Goal: Task Accomplishment & Management: Manage account settings

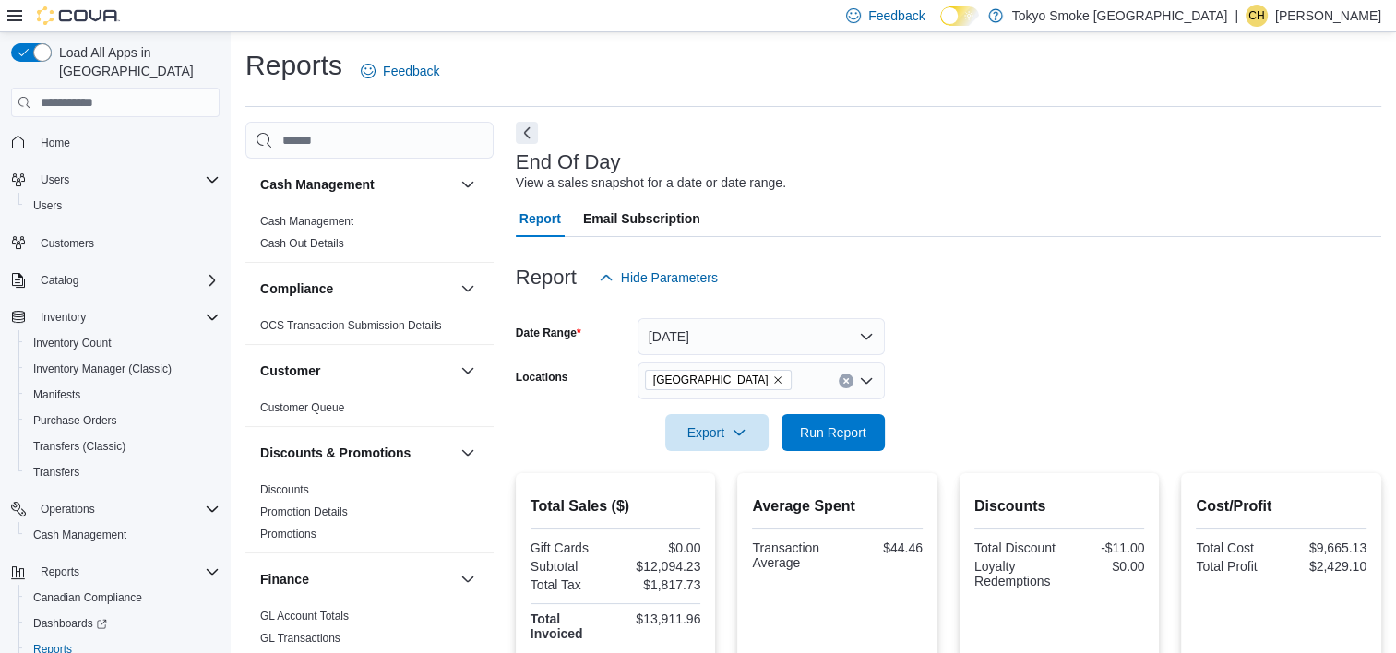
scroll to position [1197, 0]
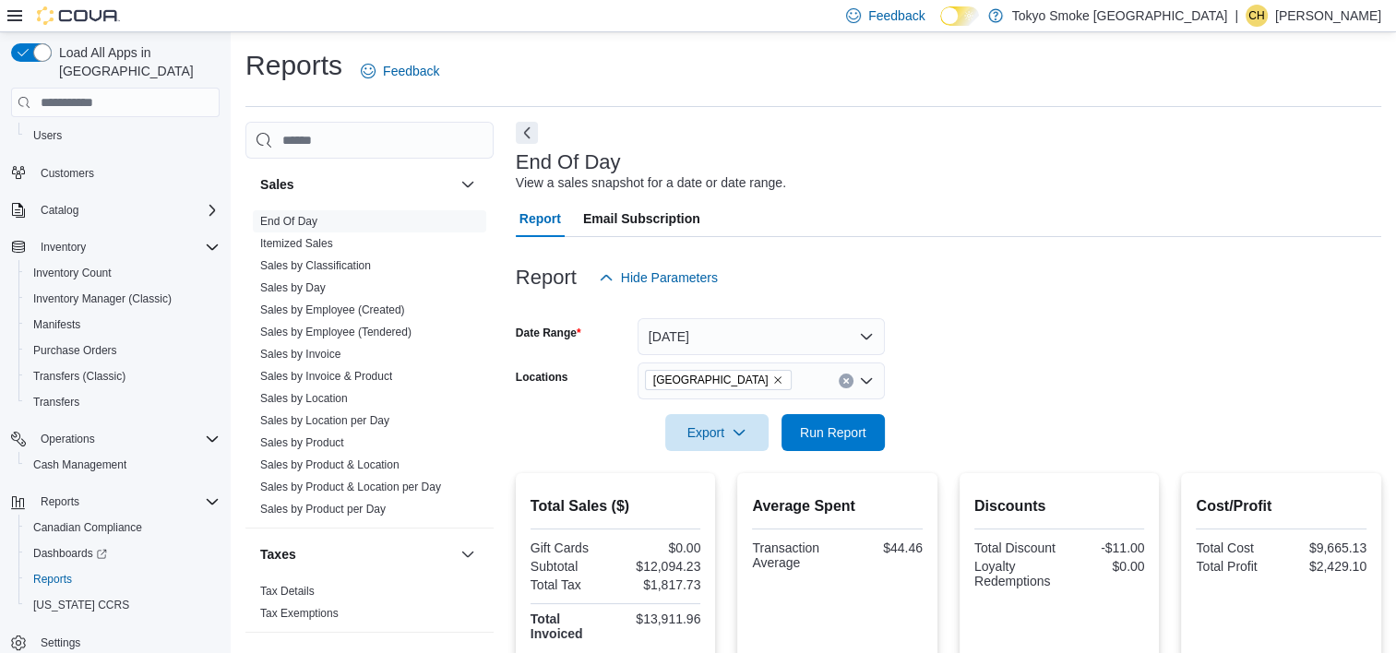
click at [985, 374] on form "Date Range Today Locations Mount Pearl Commonwealth Export Run Report" at bounding box center [948, 373] width 865 height 155
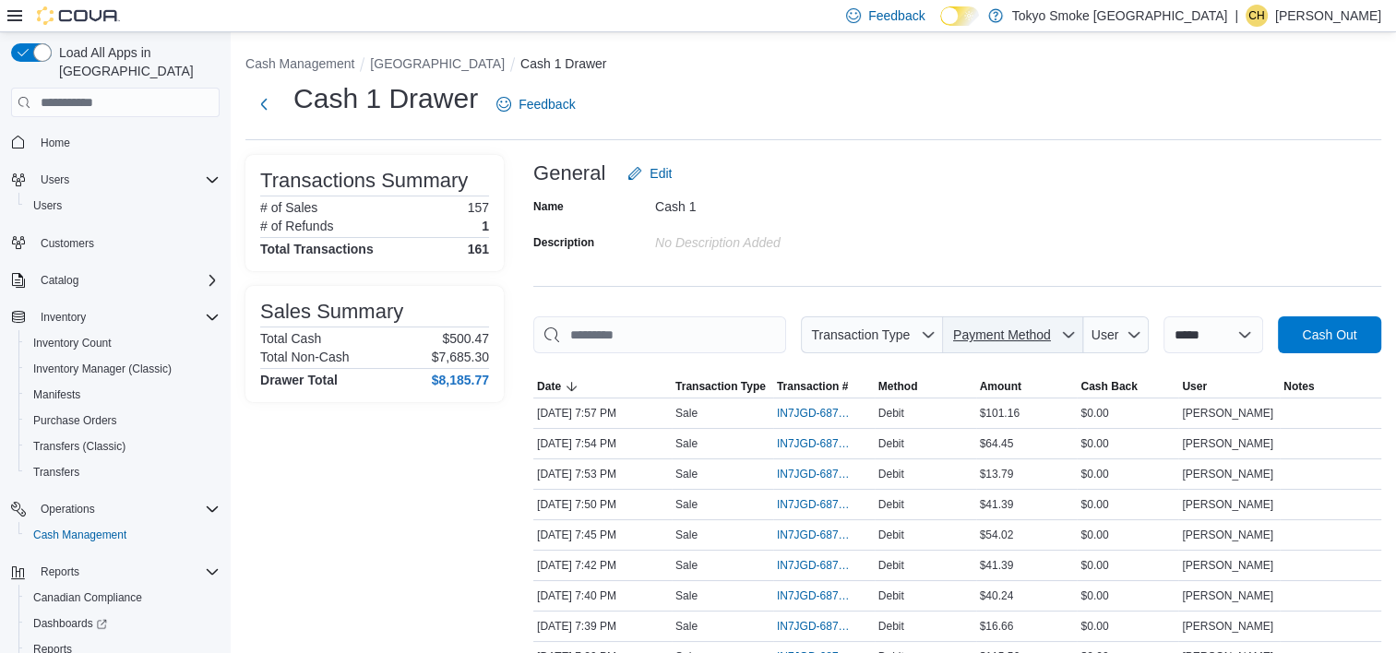
click at [996, 319] on span "Payment Method" at bounding box center [1012, 334] width 125 height 37
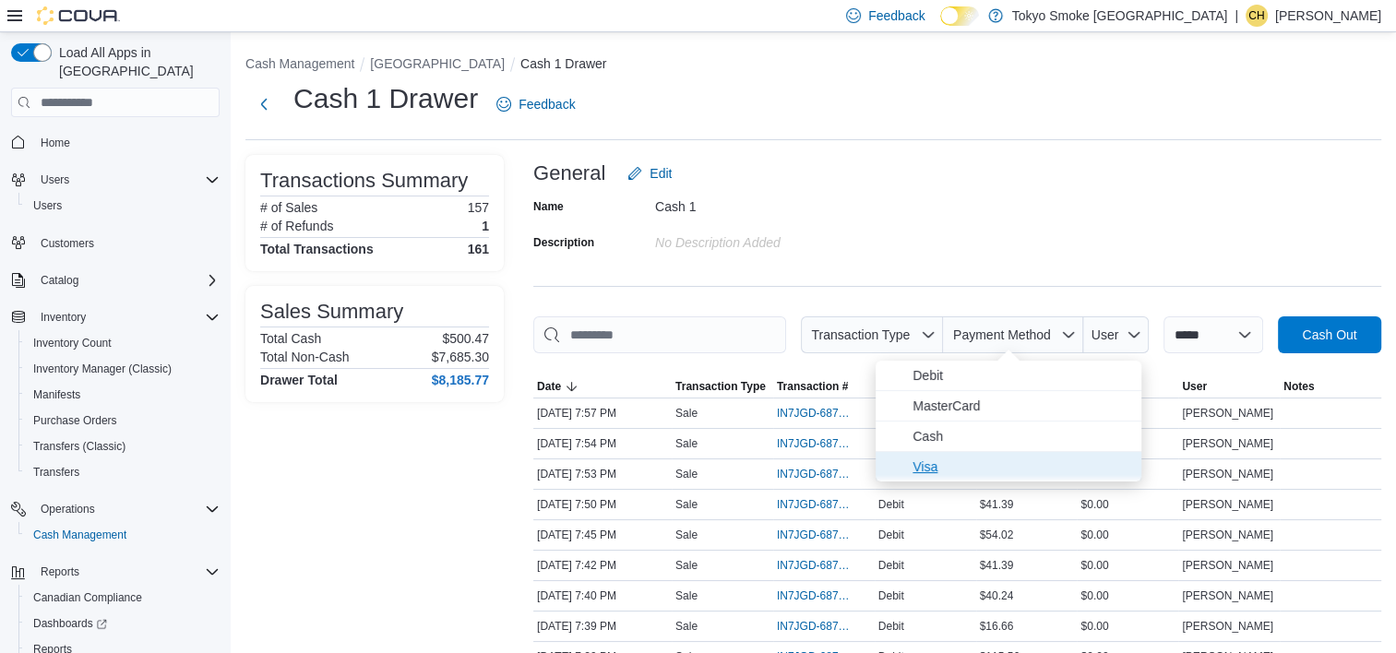
click at [1015, 459] on span "Visa" at bounding box center [1021, 467] width 218 height 22
type input "**********"
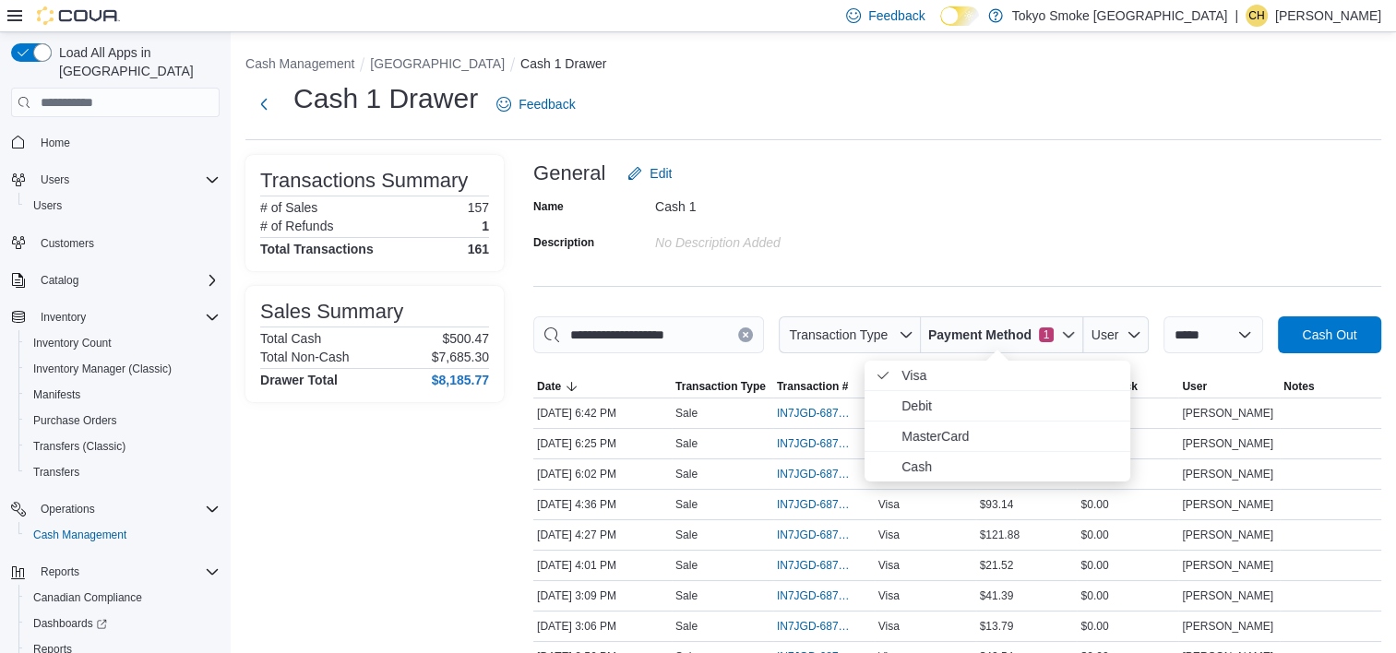
click at [1129, 170] on div "General Edit" at bounding box center [957, 173] width 848 height 37
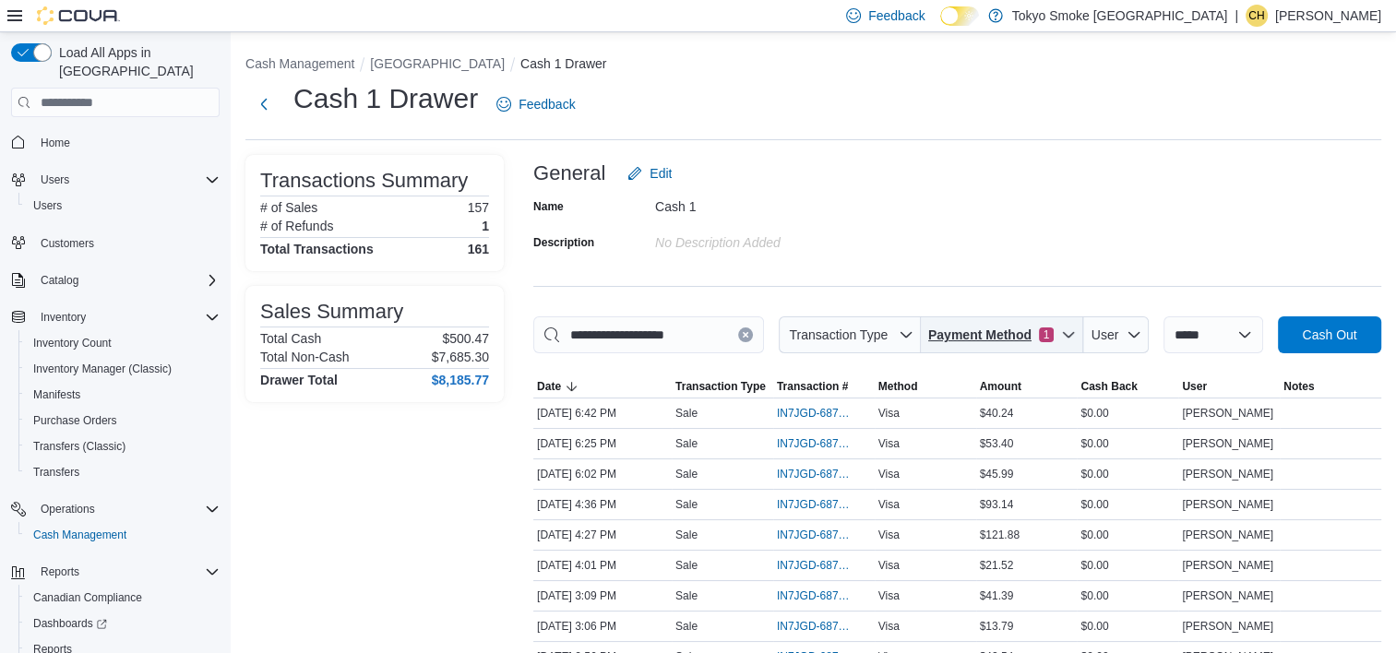
click at [1029, 337] on span "Payment Method 1" at bounding box center [990, 335] width 125 height 18
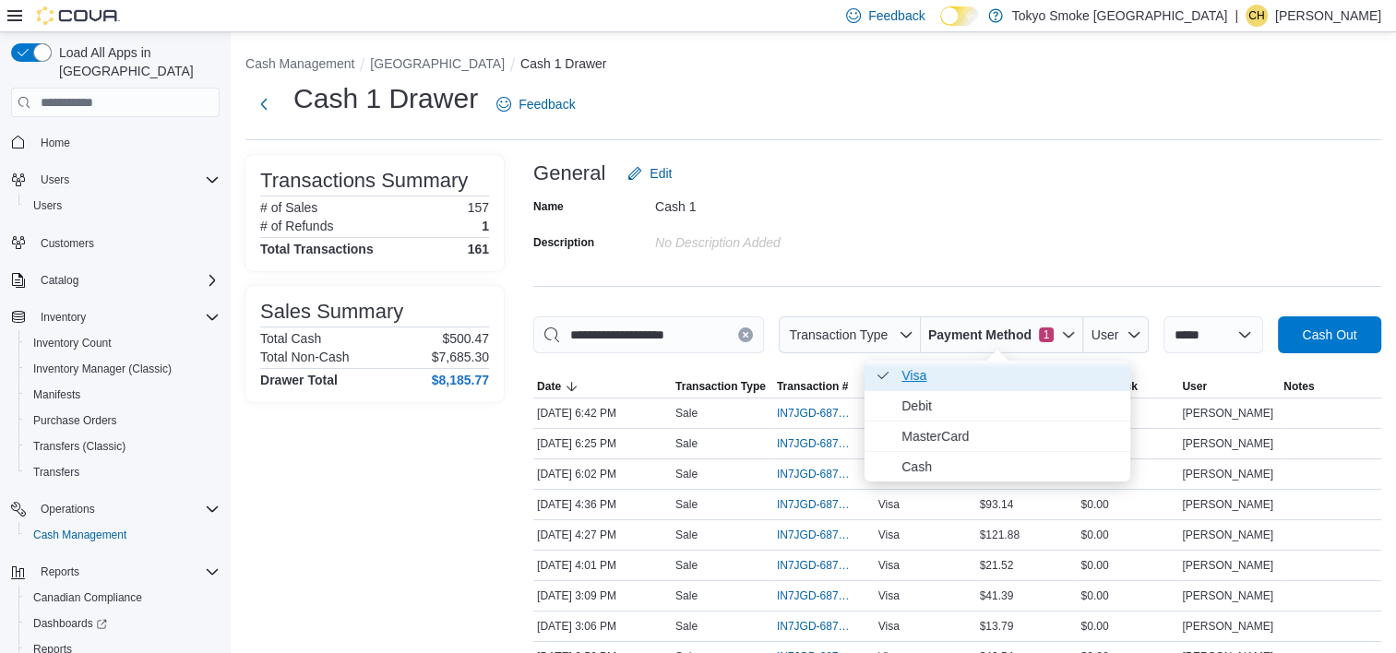
click at [1000, 381] on span "Visa . Checked option." at bounding box center [1010, 375] width 218 height 22
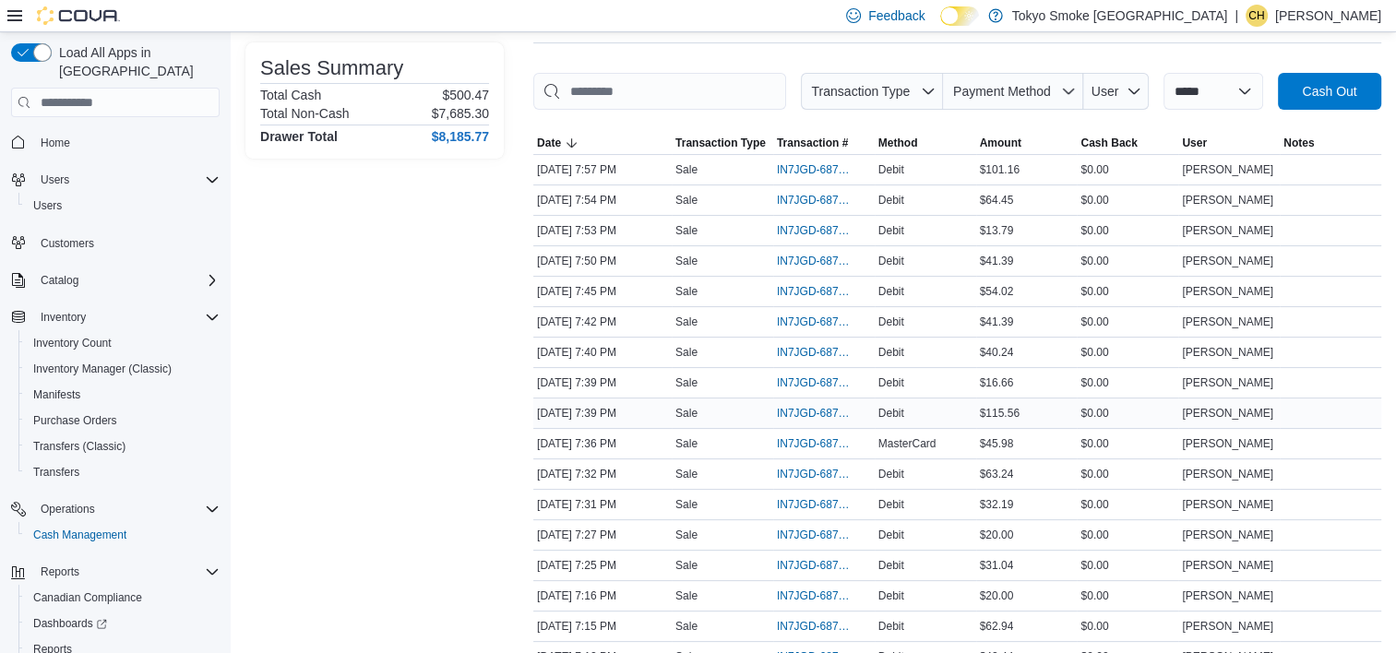
scroll to position [277, 0]
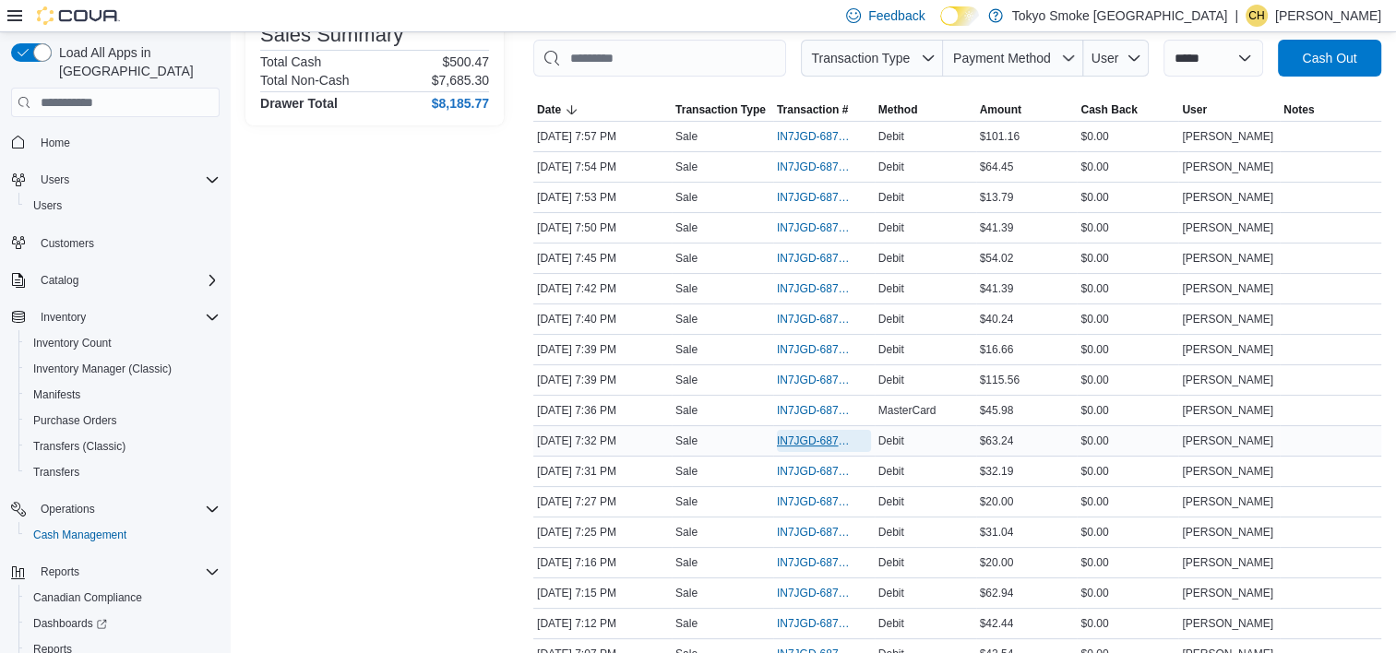
click at [830, 442] on span "IN7JGD-6879054" at bounding box center [815, 441] width 76 height 15
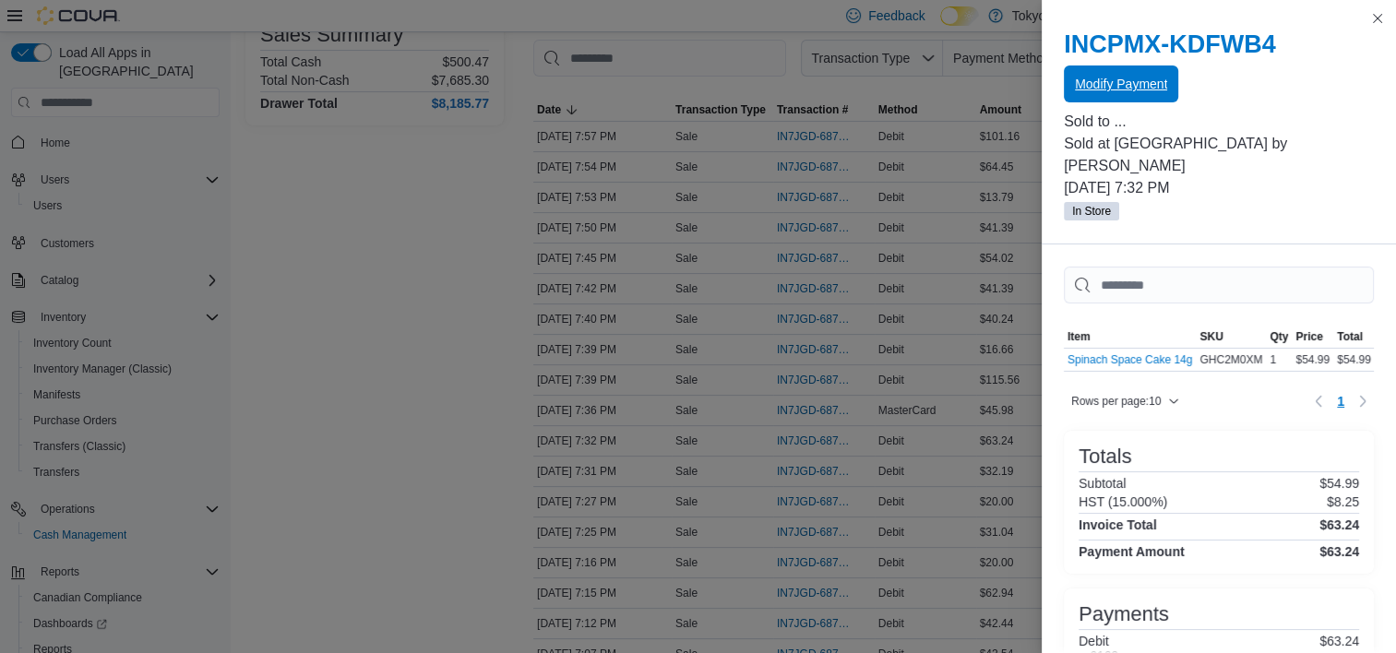
click at [1072, 79] on button "Modify Payment" at bounding box center [1121, 83] width 114 height 37
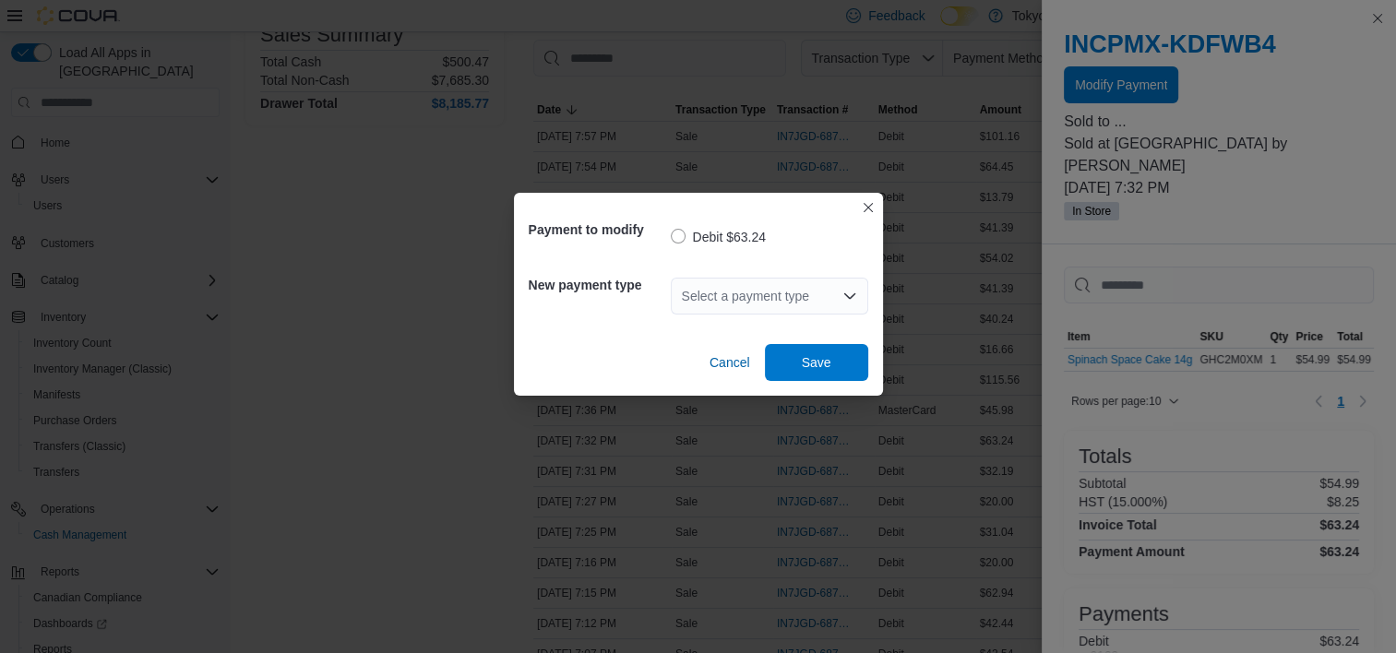
click at [790, 294] on div "Select a payment type" at bounding box center [769, 296] width 197 height 37
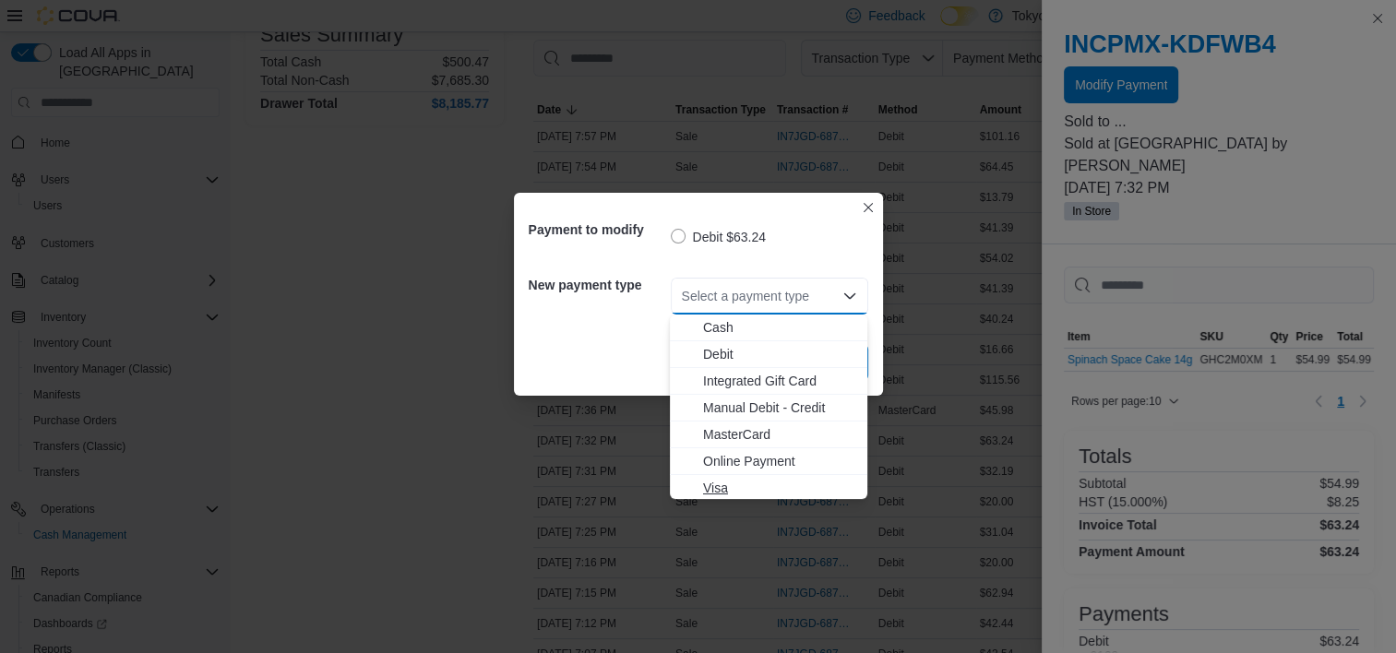
click at [761, 477] on button "Visa" at bounding box center [768, 488] width 197 height 27
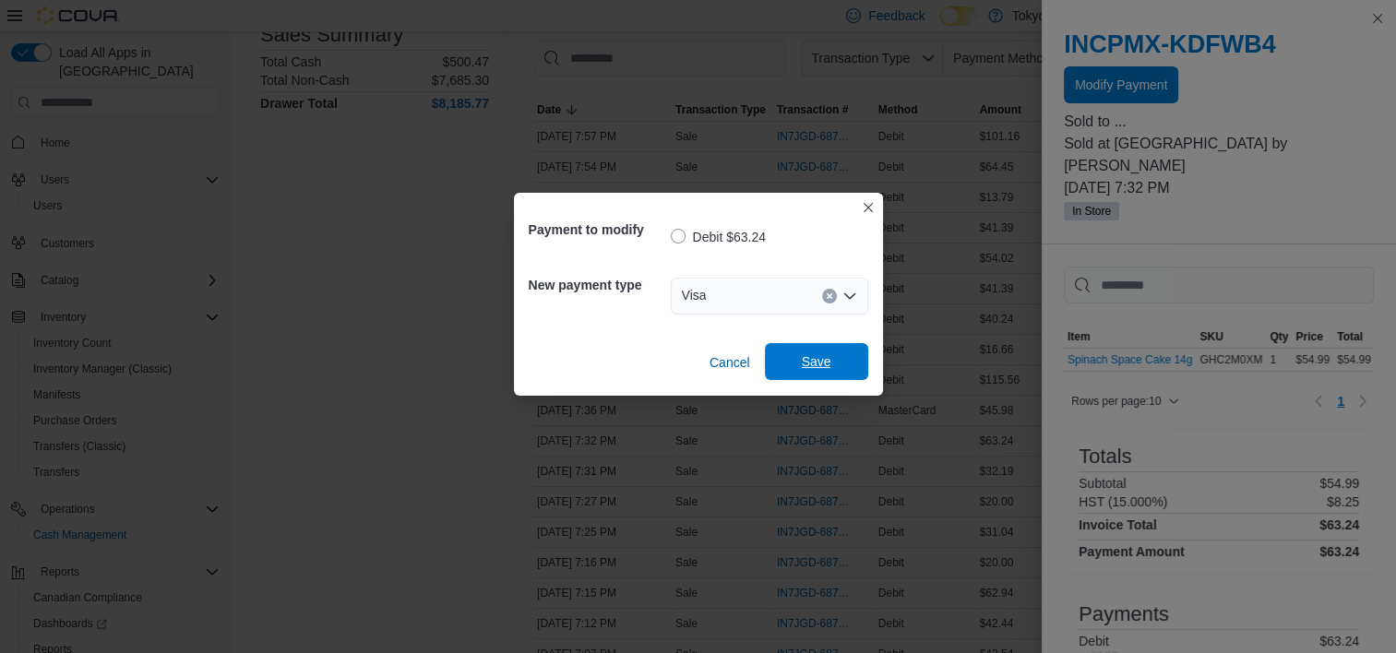
click at [807, 356] on span "Save" at bounding box center [817, 361] width 30 height 18
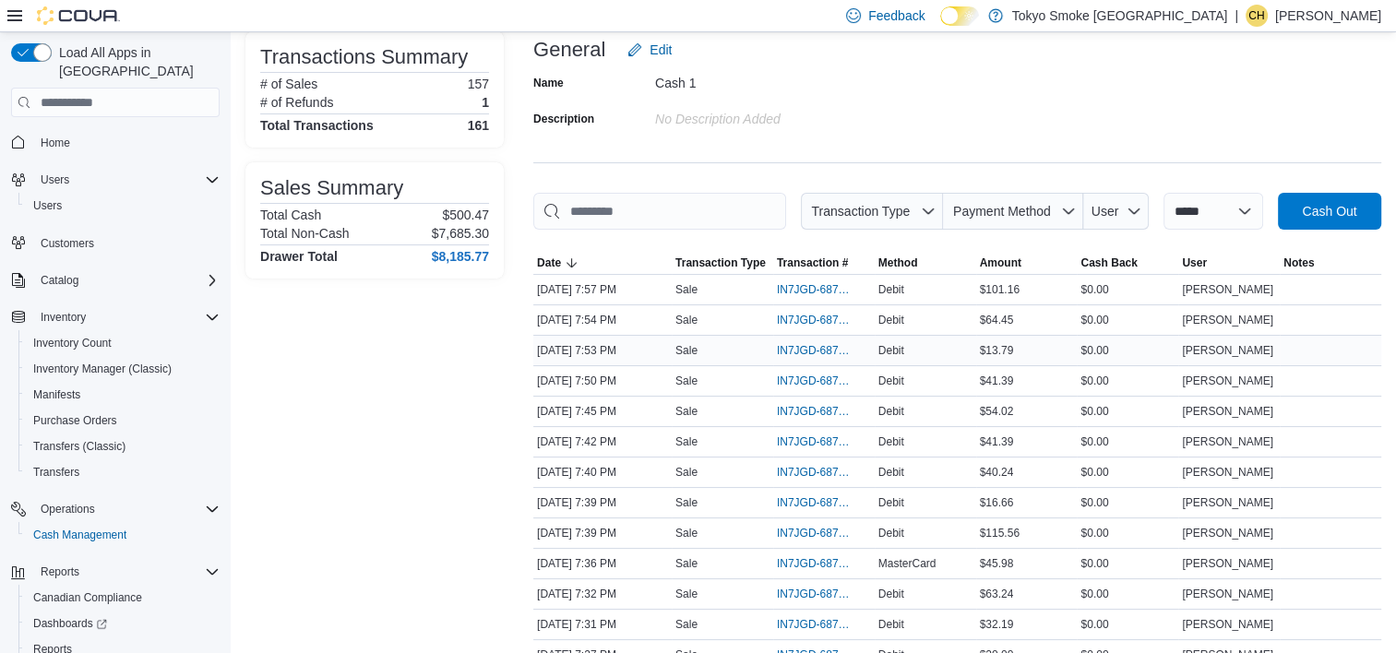
scroll to position [92, 0]
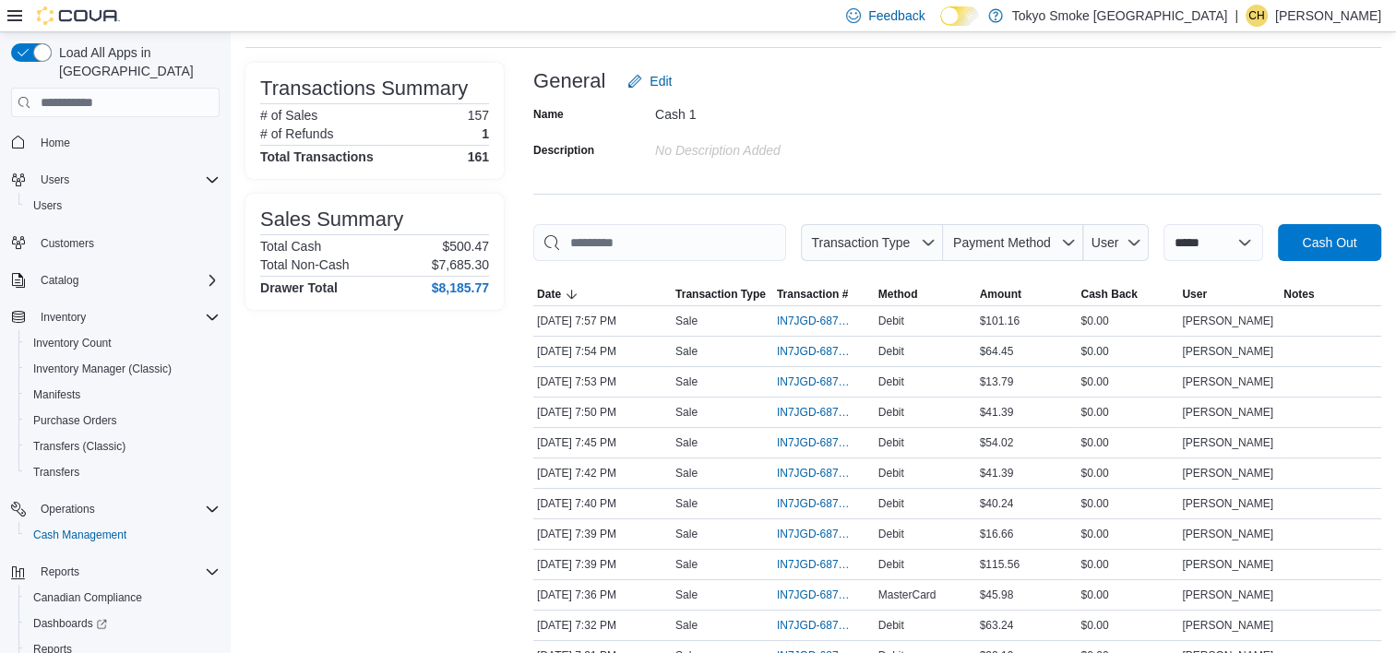
click at [1052, 240] on span "Payment Method" at bounding box center [1012, 242] width 125 height 37
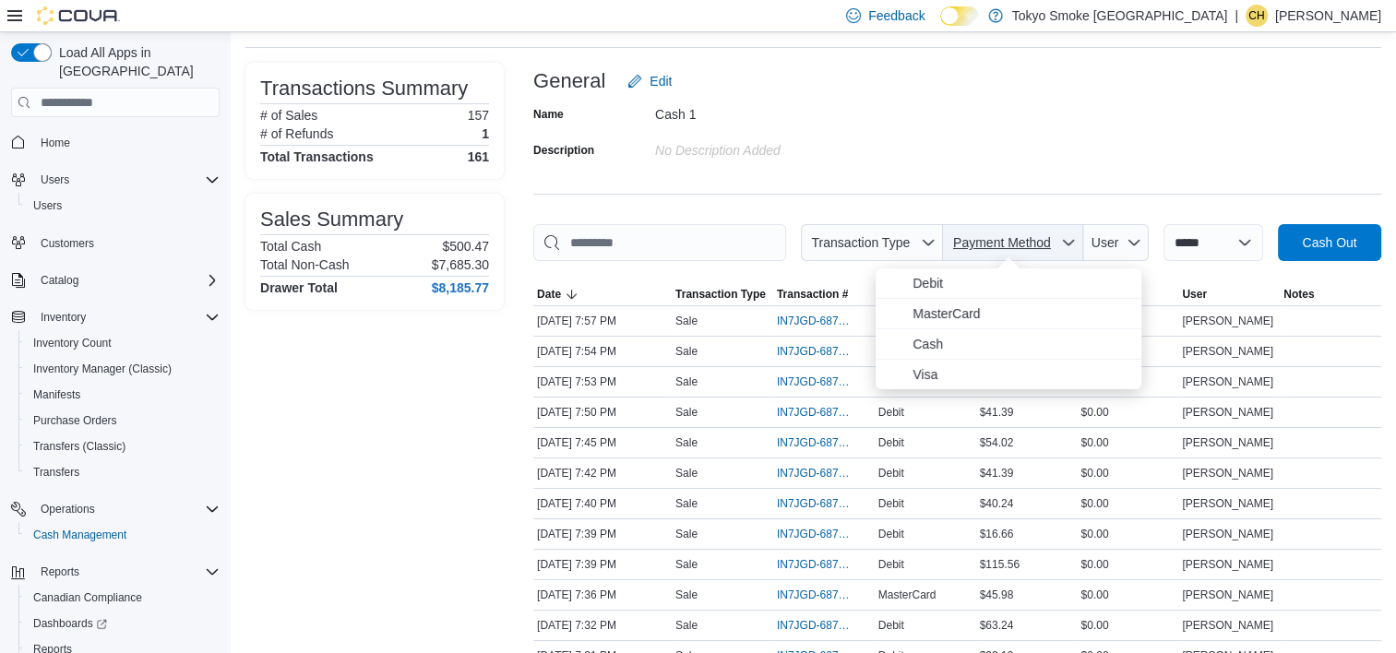
click at [1052, 240] on span "Payment Method" at bounding box center [1012, 242] width 125 height 37
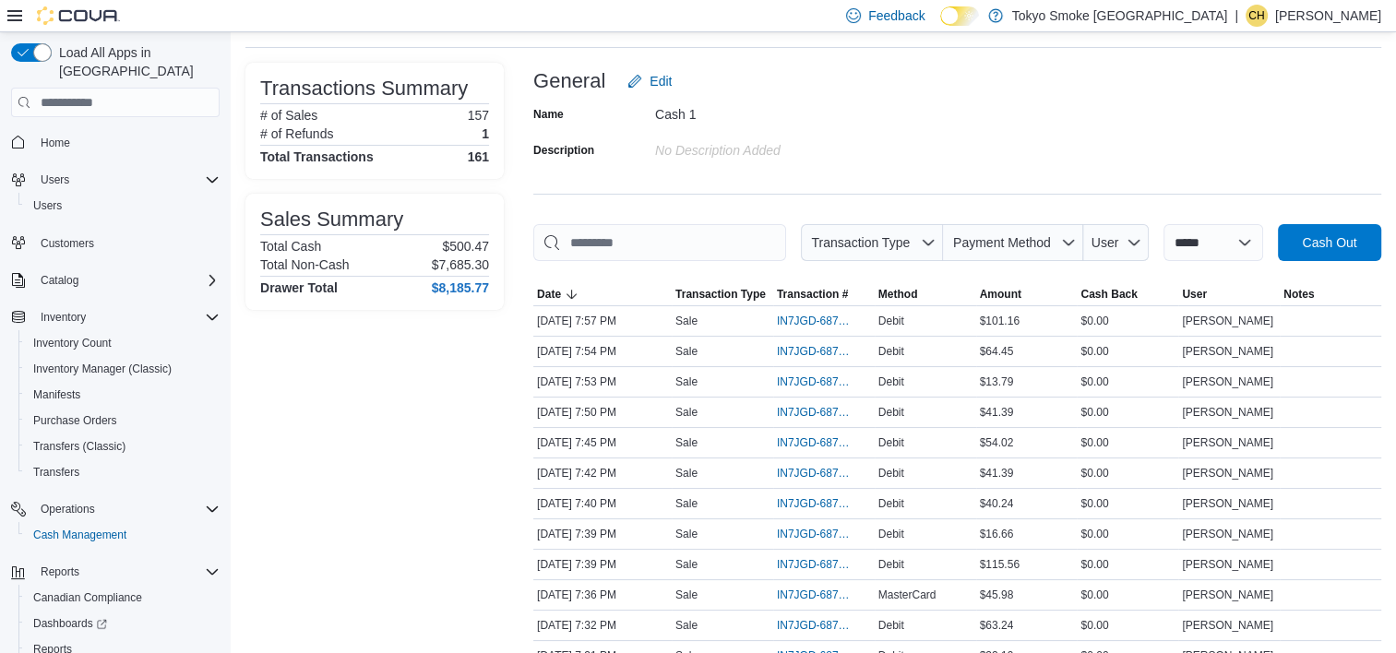
click at [1170, 141] on div "Name Cash 1 Description No Description added" at bounding box center [957, 132] width 848 height 65
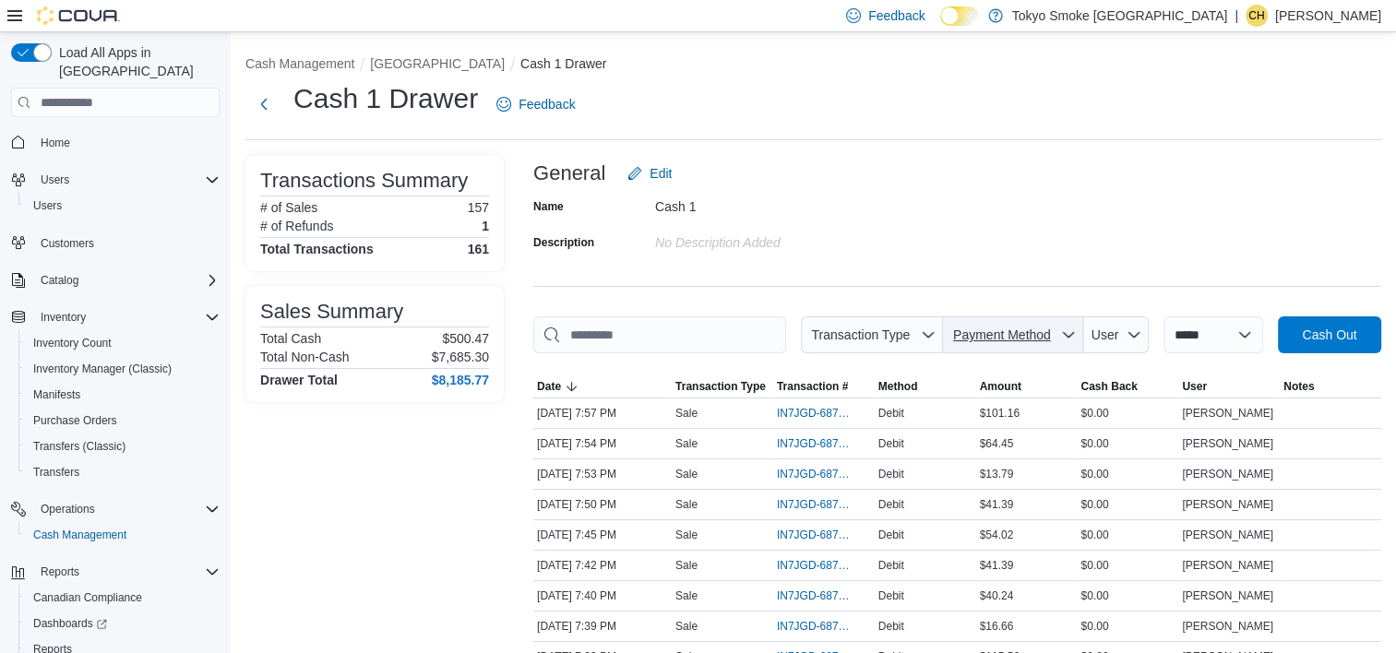
click at [988, 331] on span "Payment Method" at bounding box center [1002, 334] width 98 height 15
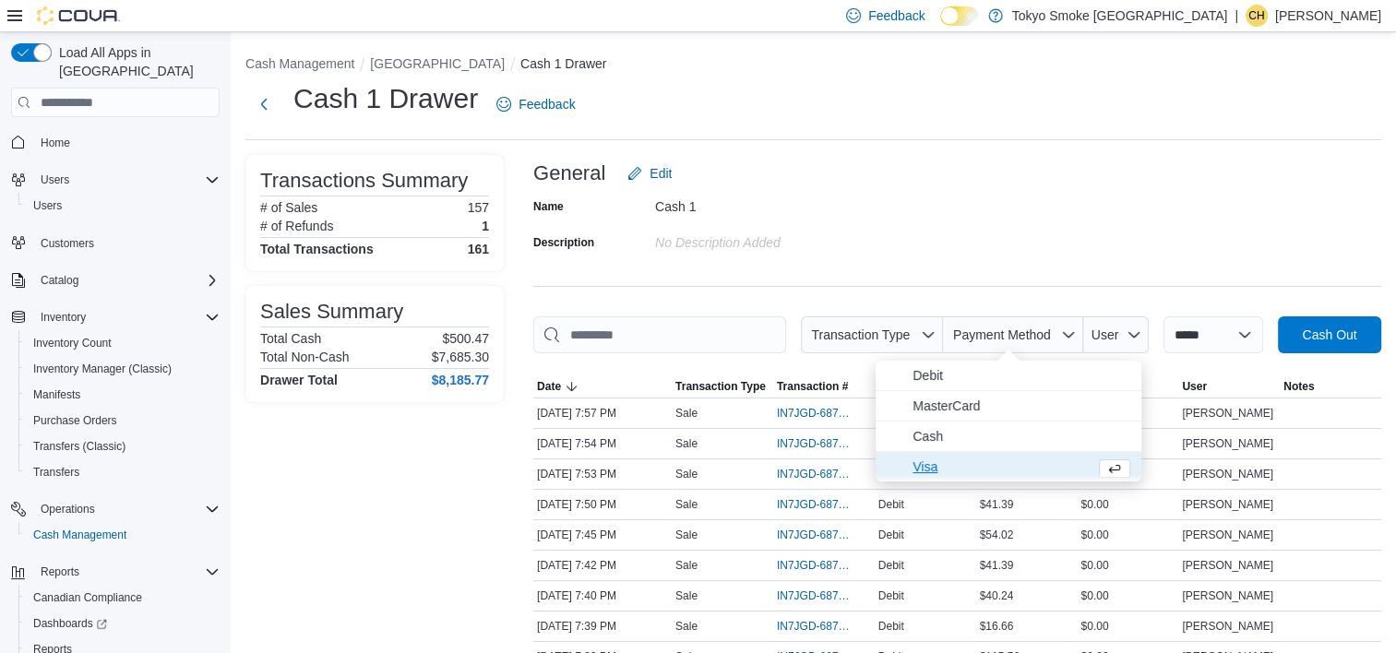
click at [1012, 466] on span "Visa" at bounding box center [999, 467] width 175 height 22
type input "**********"
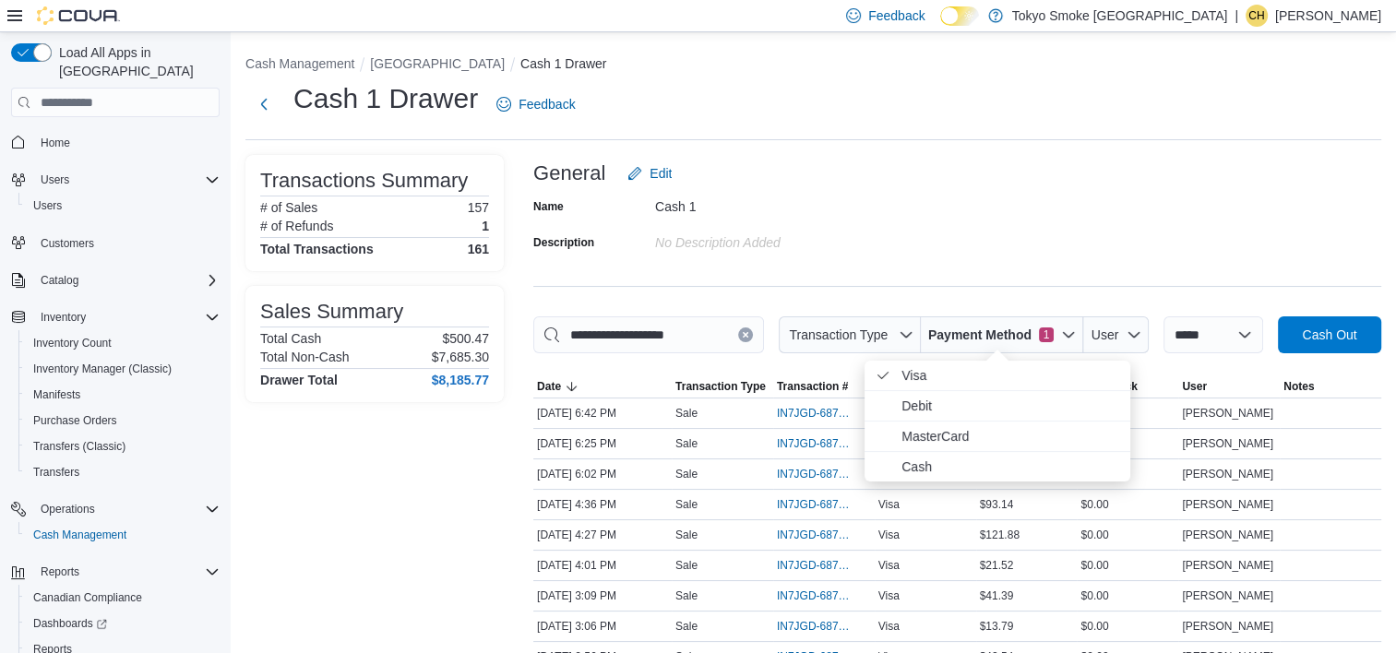
click at [1024, 256] on div "**********" at bounding box center [957, 454] width 848 height 599
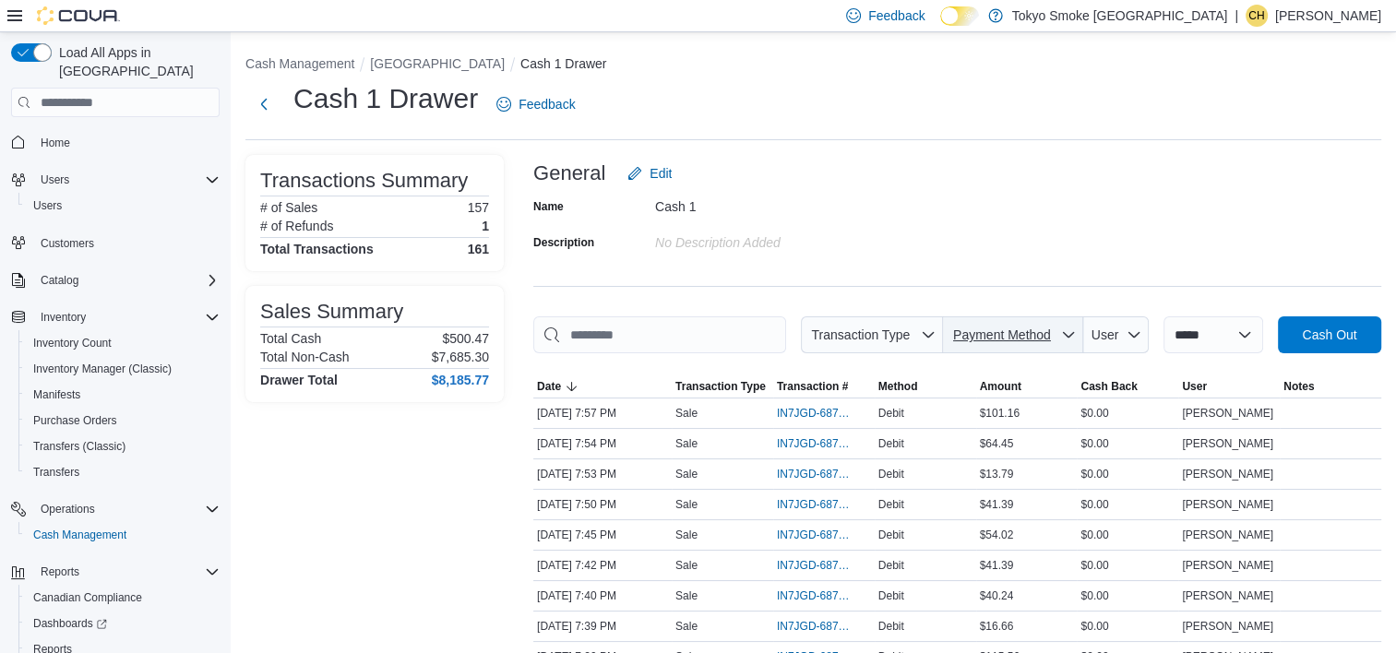
click at [987, 349] on span "Payment Method" at bounding box center [1012, 334] width 125 height 37
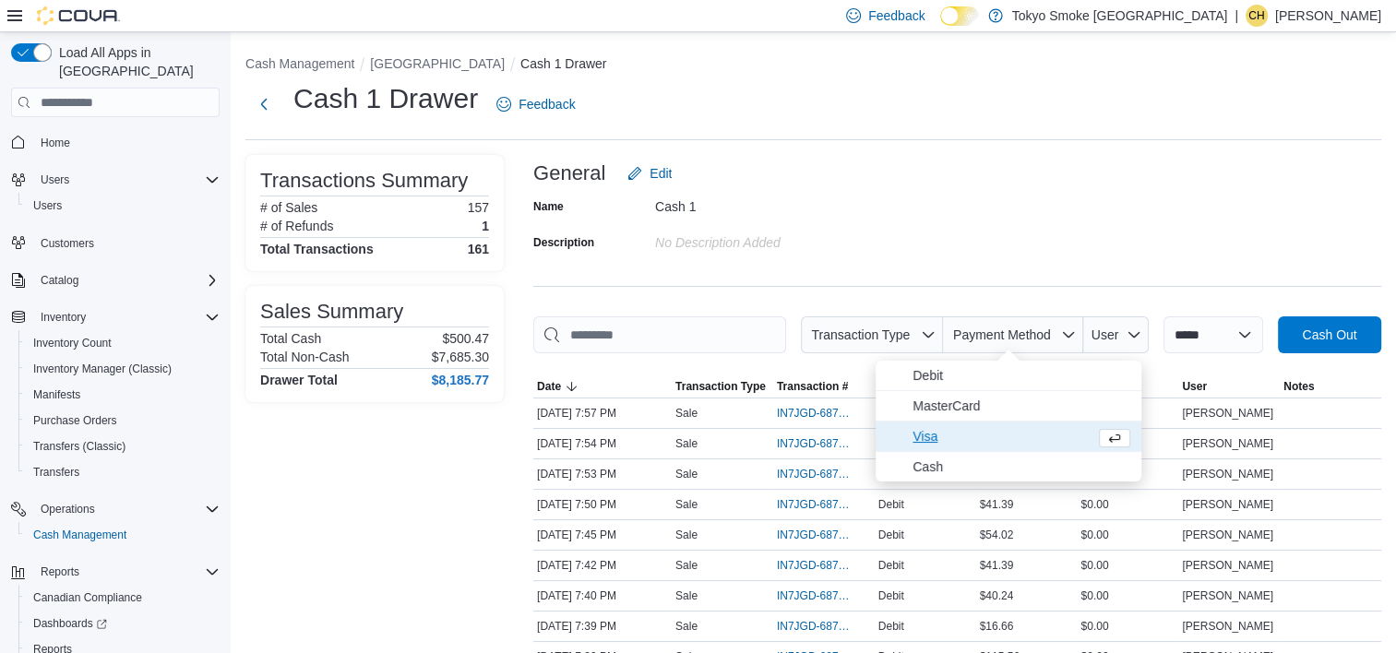
click at [989, 446] on span "Visa" at bounding box center [999, 436] width 175 height 22
type input "**********"
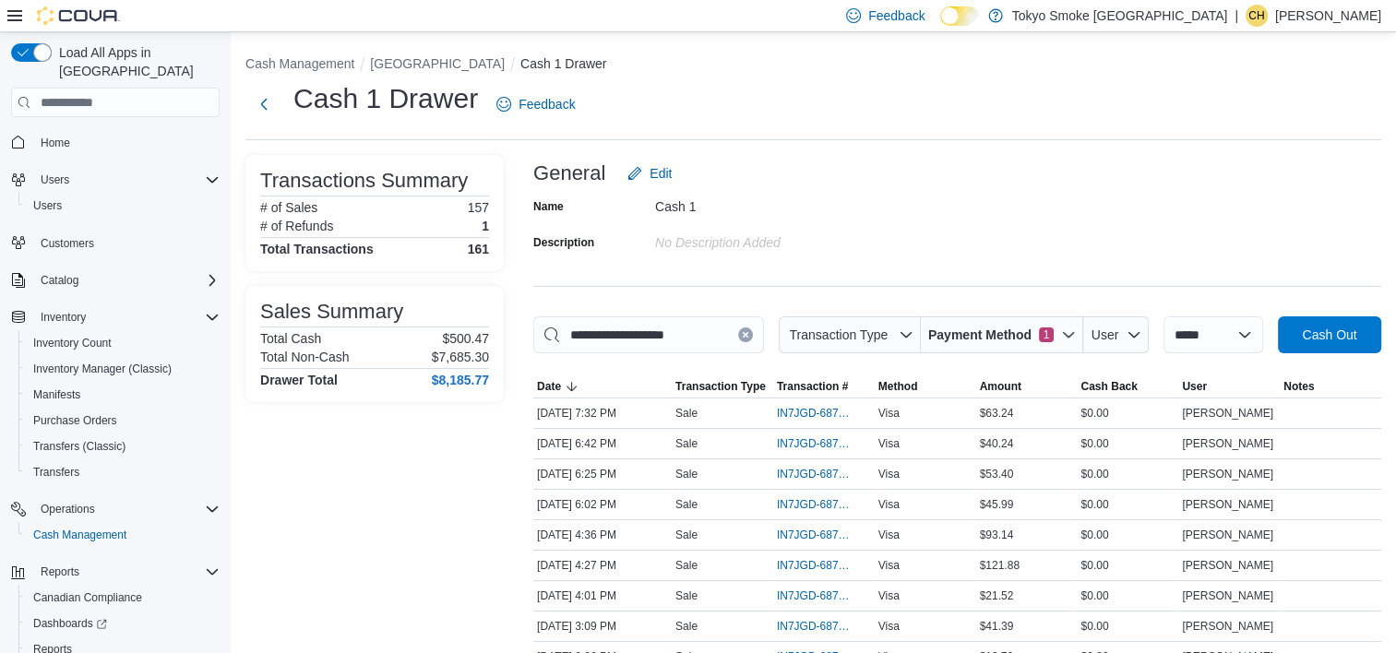
click at [1005, 218] on div "Name Cash 1 Description No Description added" at bounding box center [957, 224] width 848 height 65
click at [1084, 160] on div "General Edit" at bounding box center [957, 173] width 848 height 37
click at [1102, 186] on div "General Edit" at bounding box center [957, 173] width 848 height 37
click at [1018, 326] on span "Payment Method" at bounding box center [1012, 334] width 125 height 37
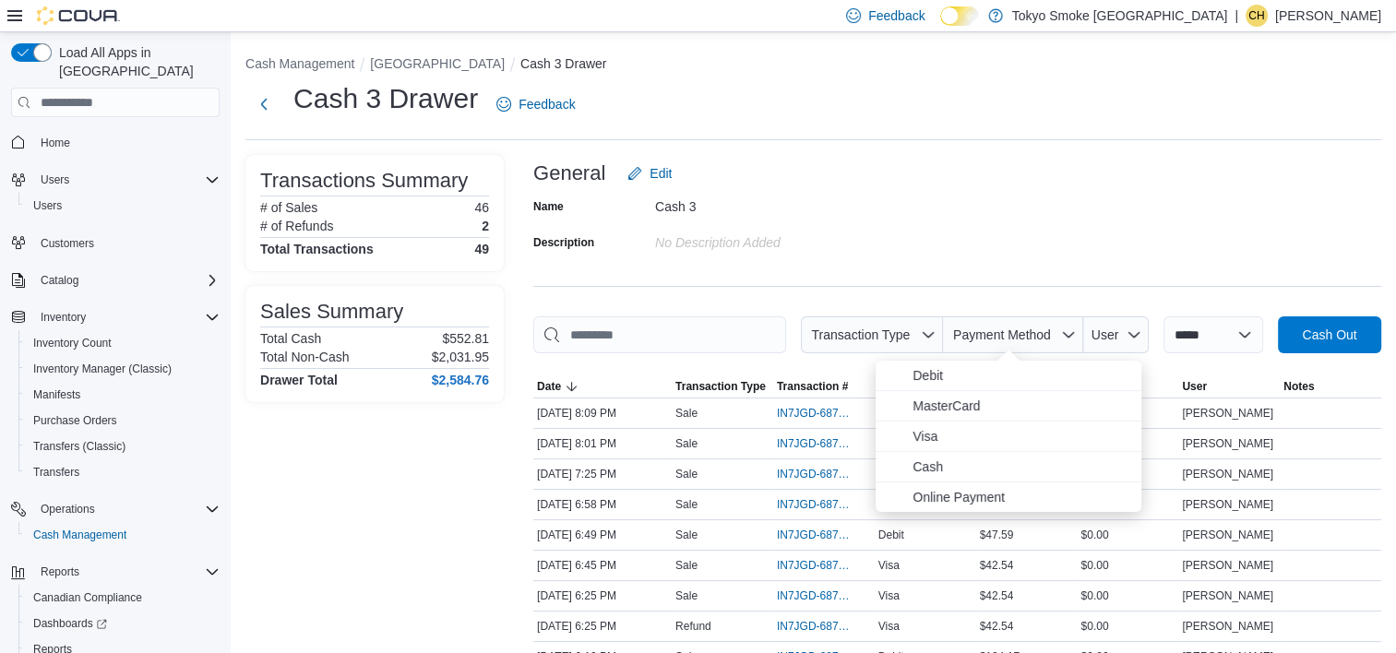
click at [964, 225] on div "Name Cash 3 Description No Description added" at bounding box center [957, 224] width 848 height 65
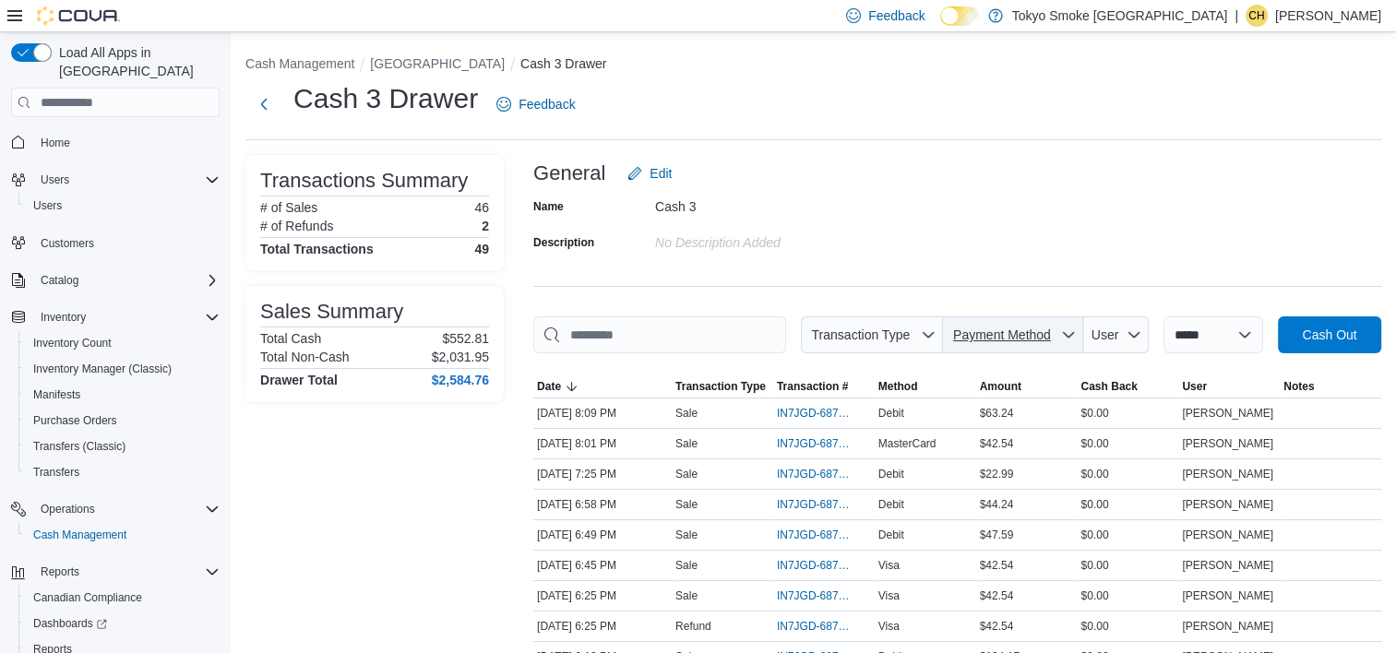
click at [1019, 338] on span "Payment Method" at bounding box center [1002, 334] width 98 height 15
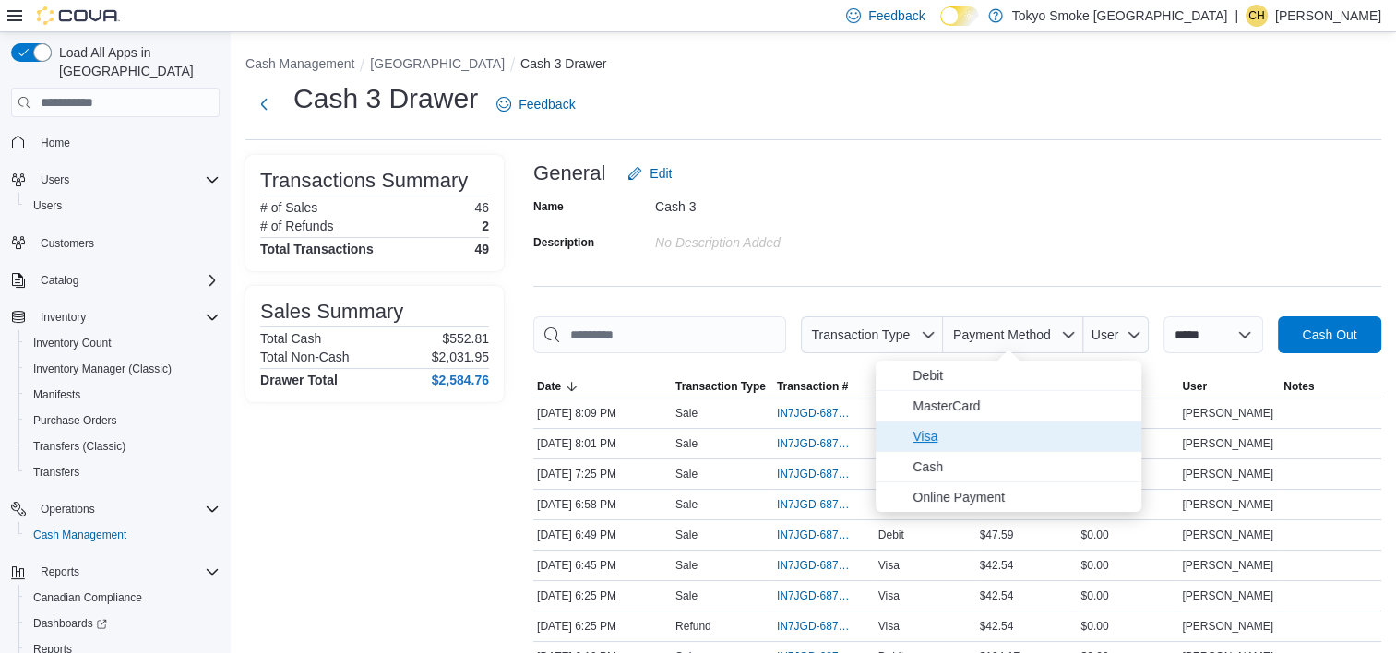
click at [997, 431] on span "Visa" at bounding box center [1021, 436] width 218 height 22
type input "**********"
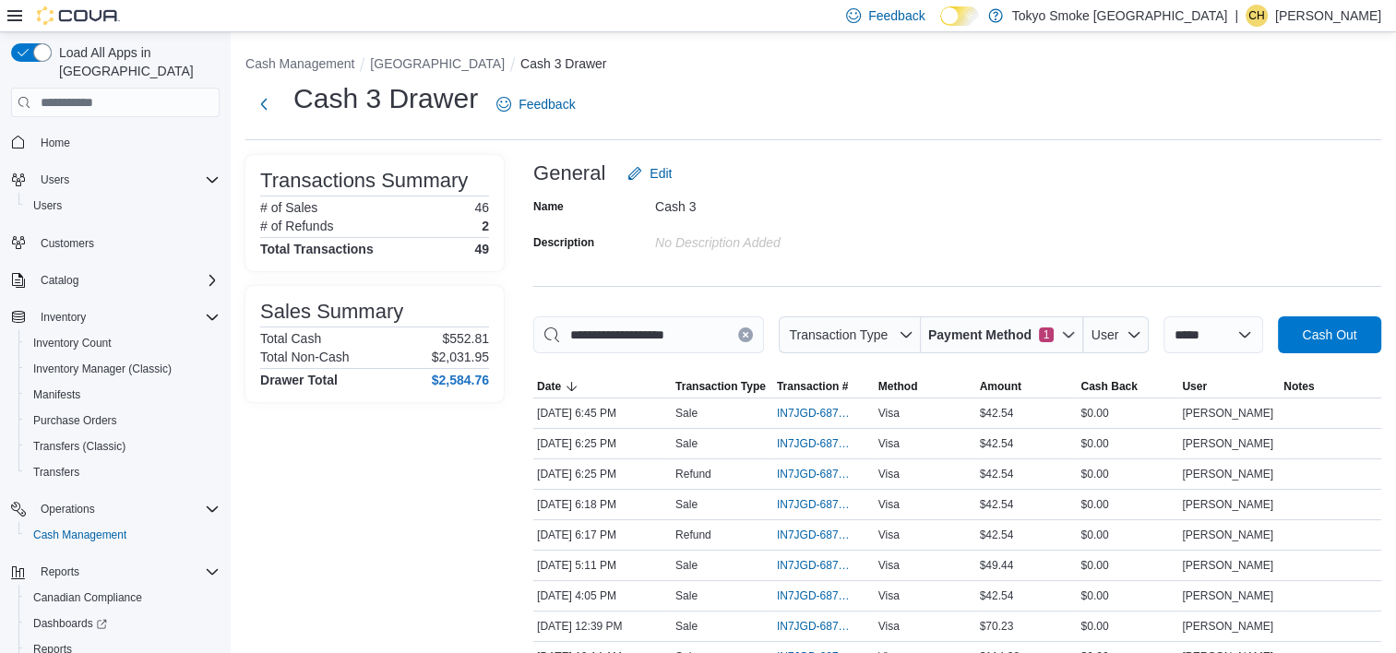
click at [984, 240] on div "Name Cash 3 Description No Description added" at bounding box center [957, 224] width 848 height 65
click at [989, 344] on span "Payment Method 1" at bounding box center [1002, 334] width 148 height 37
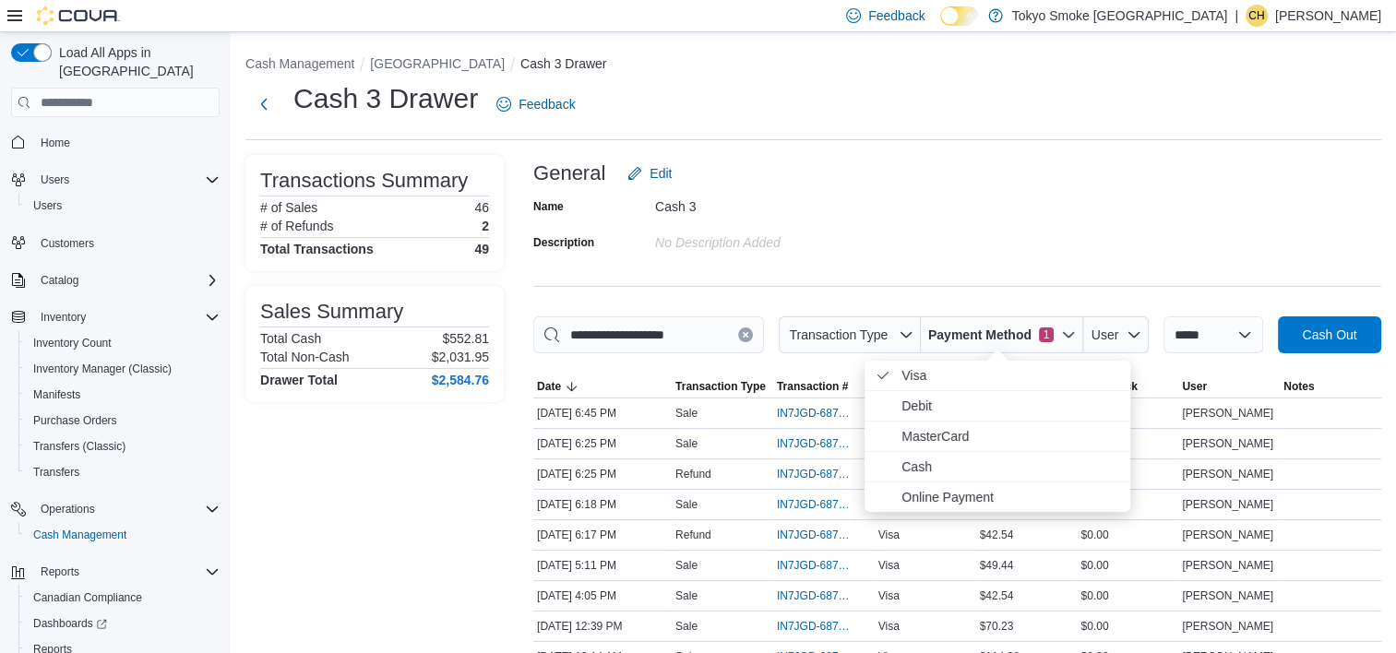
drag, startPoint x: 991, startPoint y: 376, endPoint x: 994, endPoint y: 305, distance: 71.1
click at [991, 375] on span "Visa . Checked option." at bounding box center [1010, 375] width 218 height 22
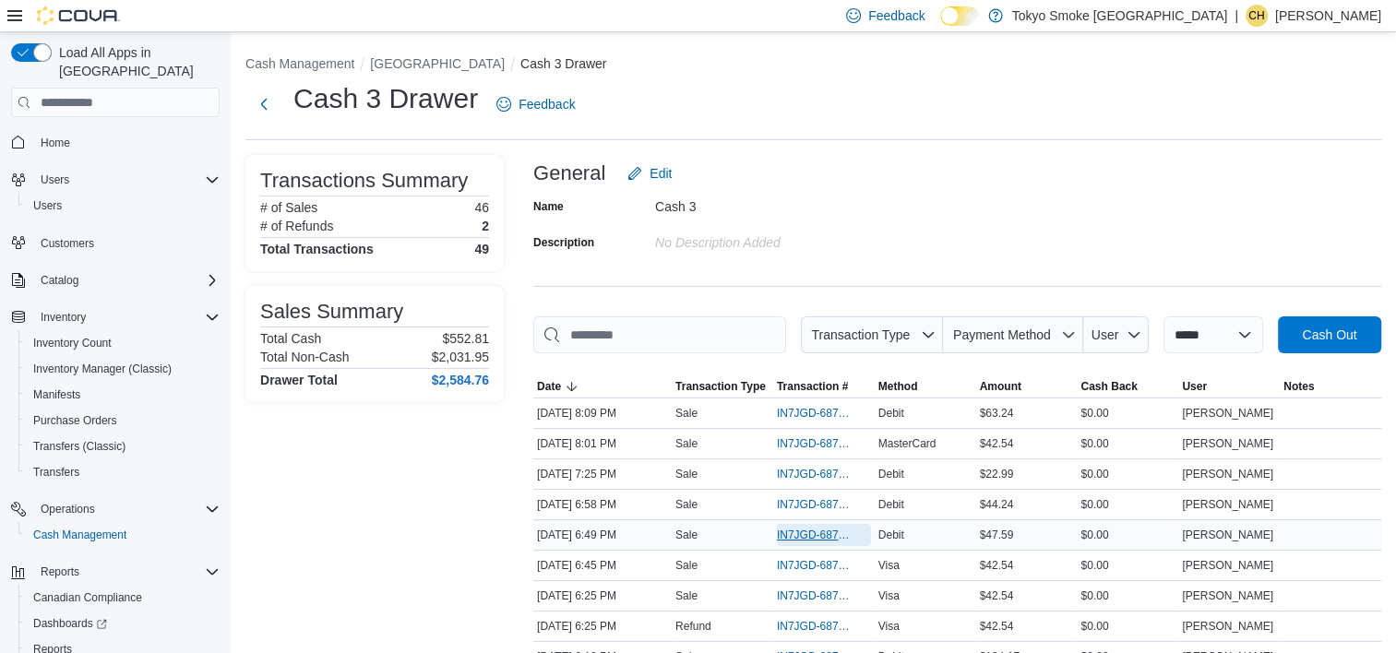
click at [790, 539] on span "IN7JGD-6878803" at bounding box center [815, 535] width 76 height 15
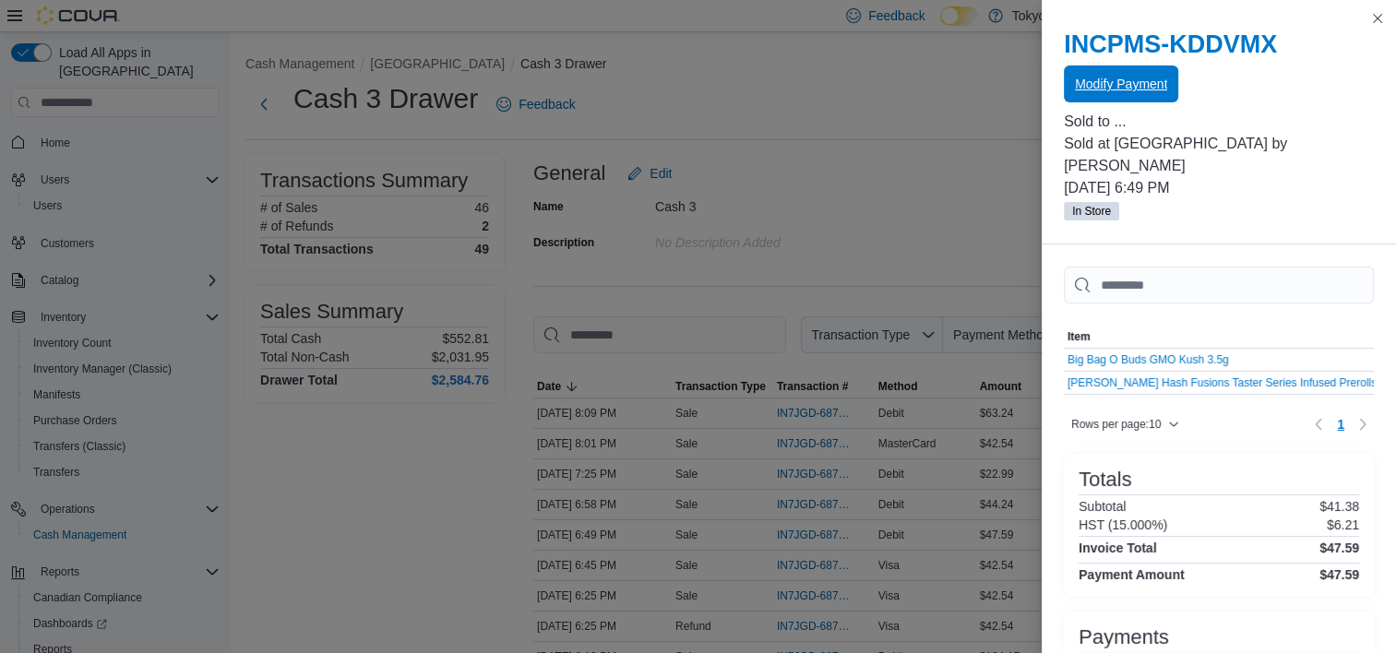
click at [1148, 84] on span "Modify Payment" at bounding box center [1121, 84] width 92 height 18
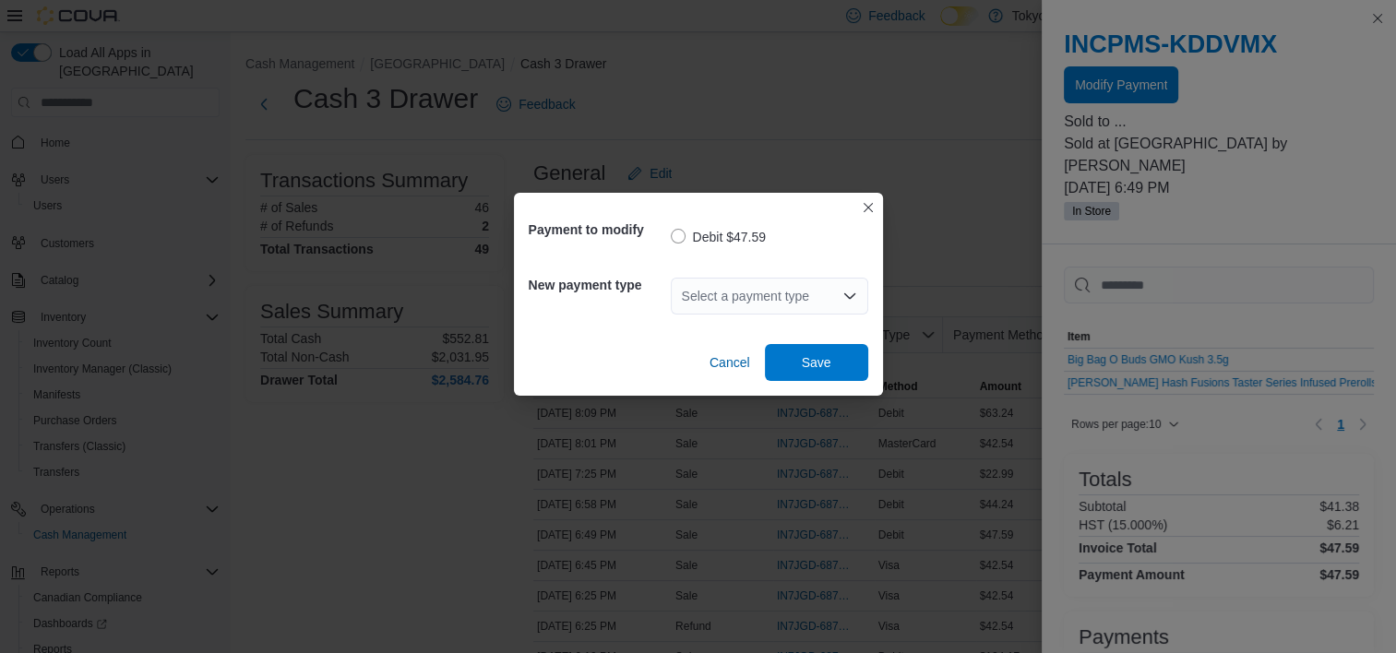
click at [791, 325] on div "New payment type Select a payment type" at bounding box center [698, 296] width 339 height 66
click at [768, 308] on div "Select a payment type" at bounding box center [769, 296] width 197 height 37
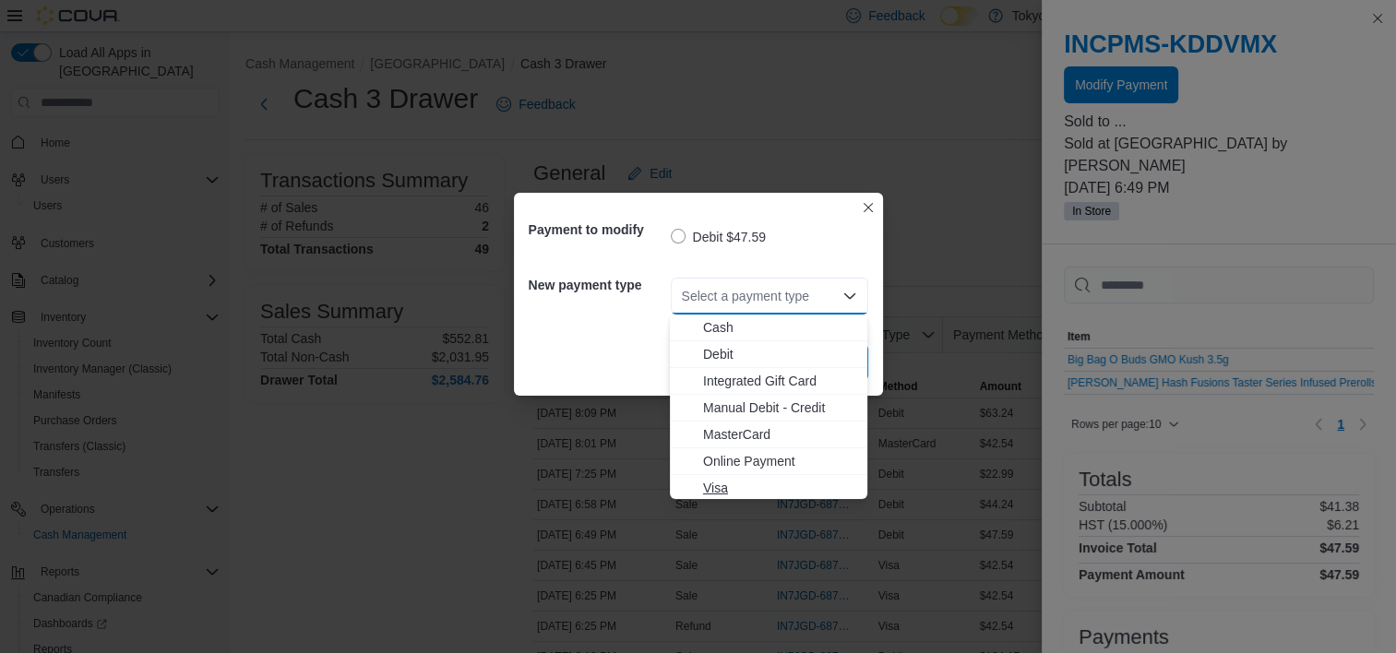
click at [729, 492] on span "Visa" at bounding box center [779, 488] width 153 height 18
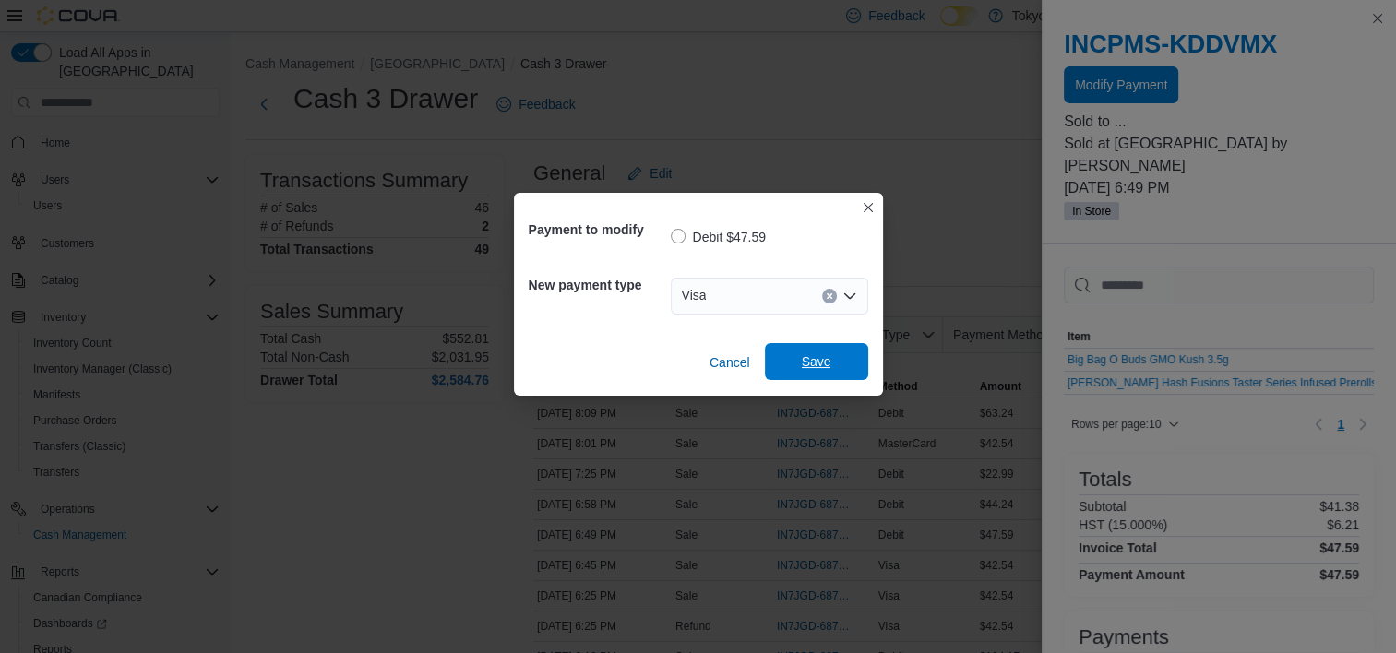
click at [825, 365] on span "Save" at bounding box center [817, 361] width 30 height 18
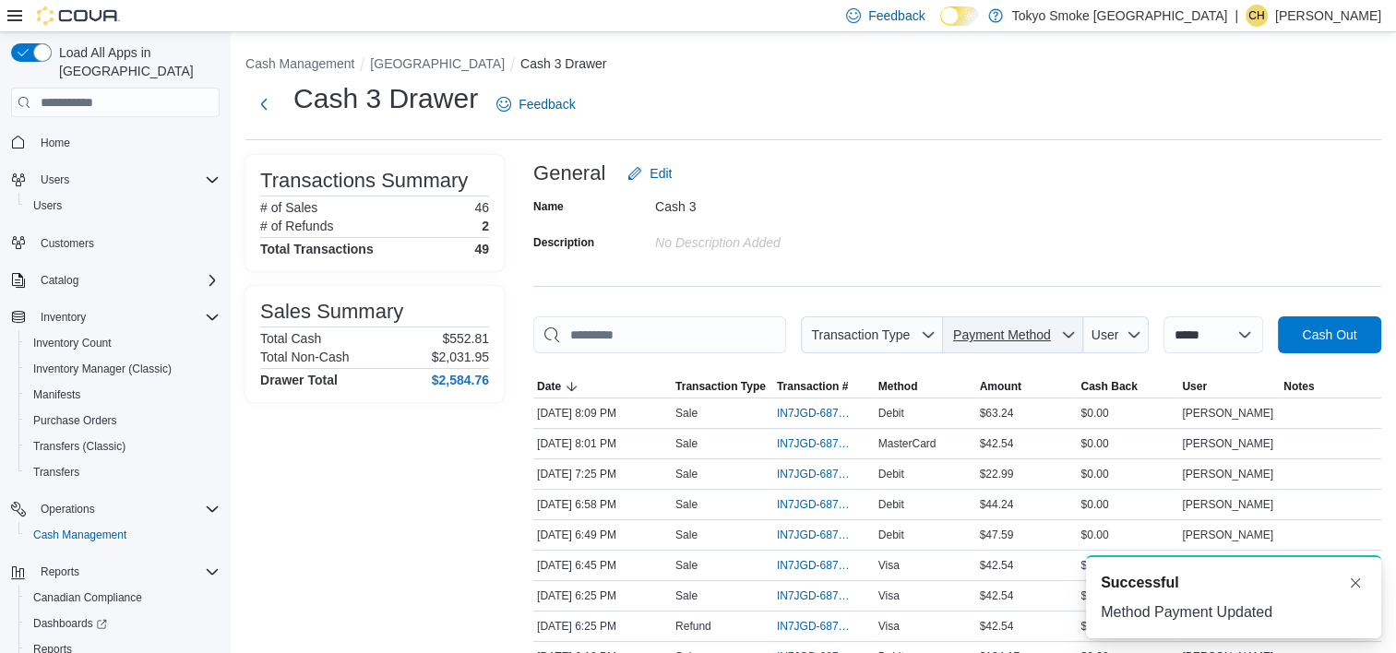
click at [1010, 347] on span "Payment Method" at bounding box center [1012, 334] width 125 height 37
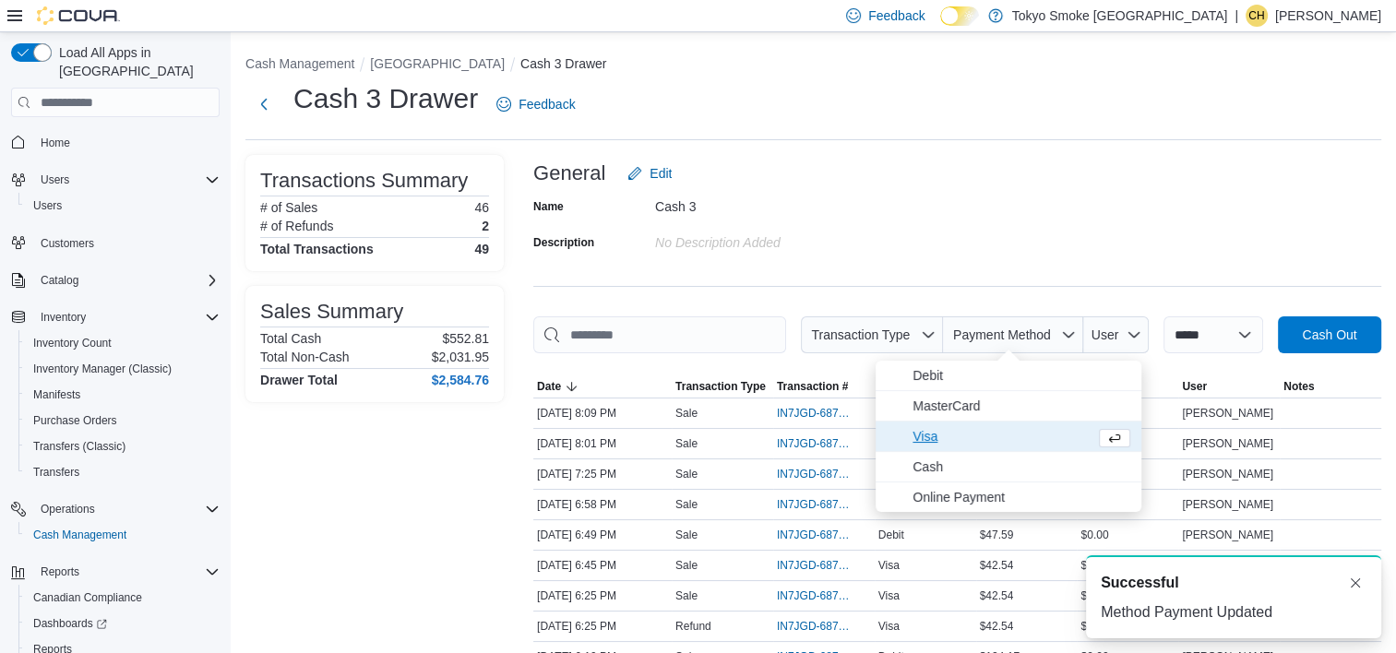
click at [964, 445] on span "Visa" at bounding box center [999, 436] width 175 height 22
type input "**********"
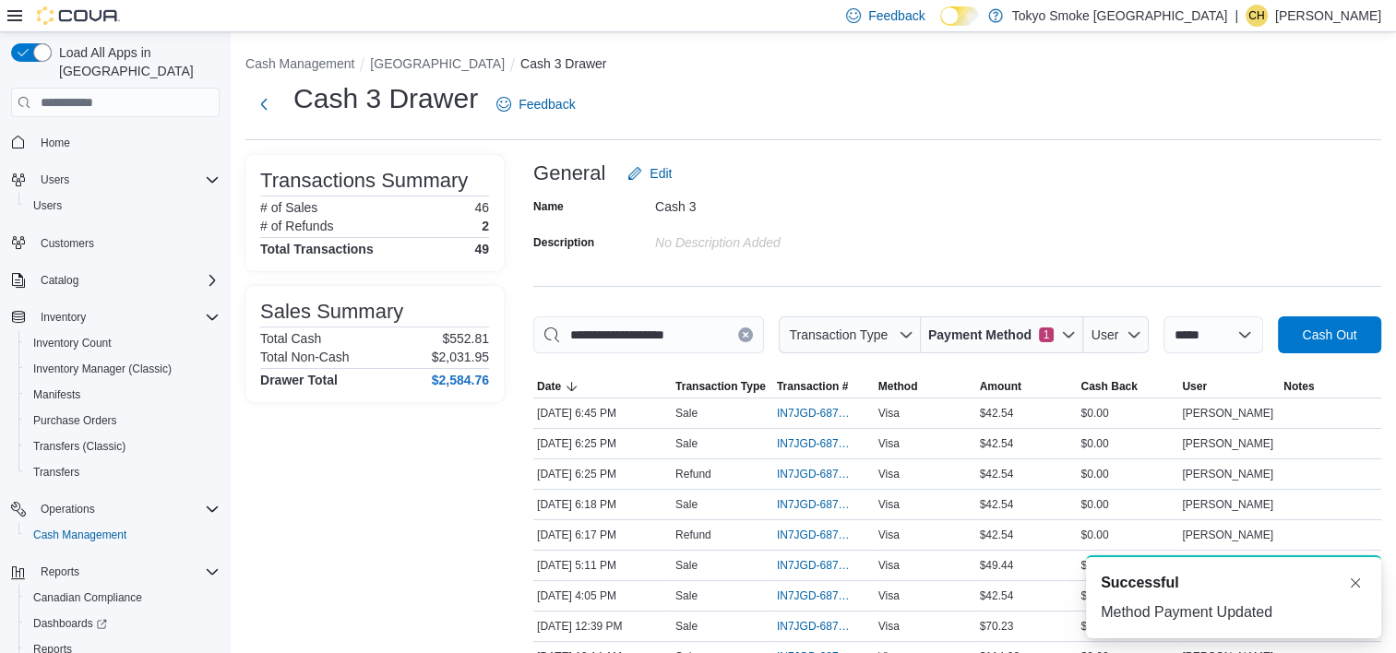
click at [989, 228] on div "Name Cash 3 Description No Description added" at bounding box center [957, 224] width 848 height 65
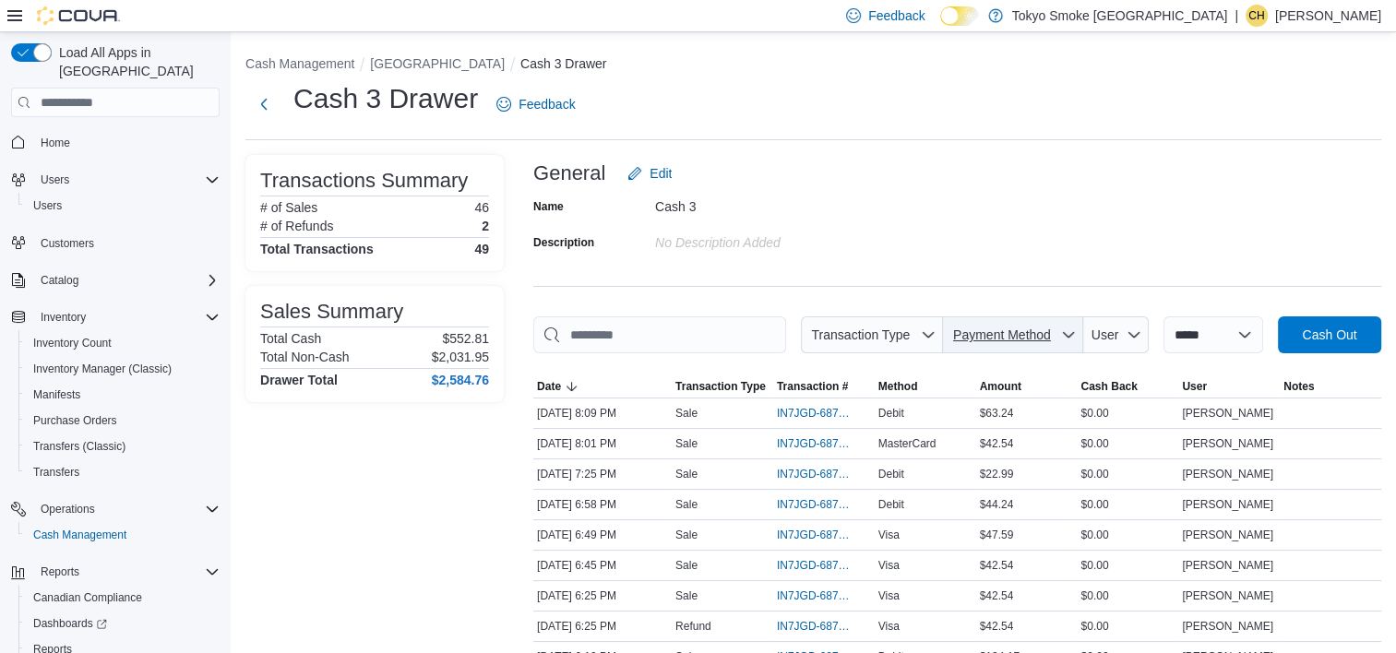
click at [1011, 347] on span "Payment Method" at bounding box center [1012, 334] width 125 height 37
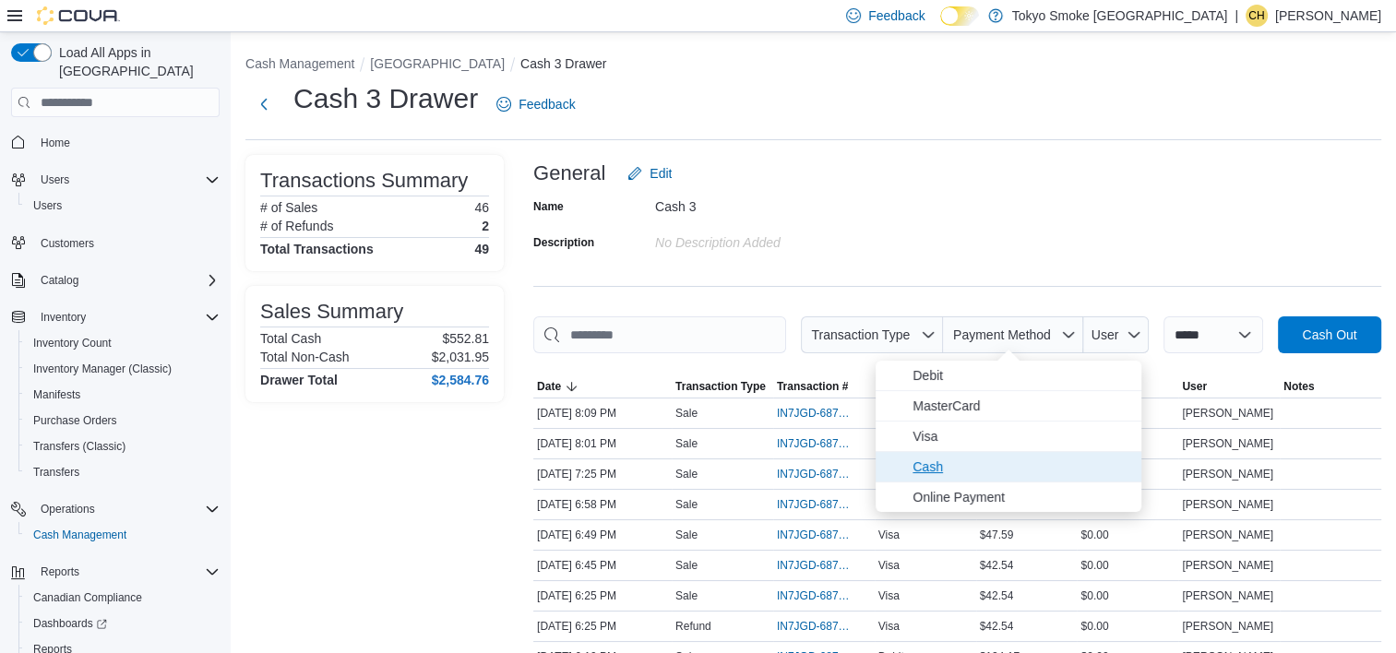
click at [986, 452] on span "Cash" at bounding box center [1008, 467] width 266 height 30
type input "**********"
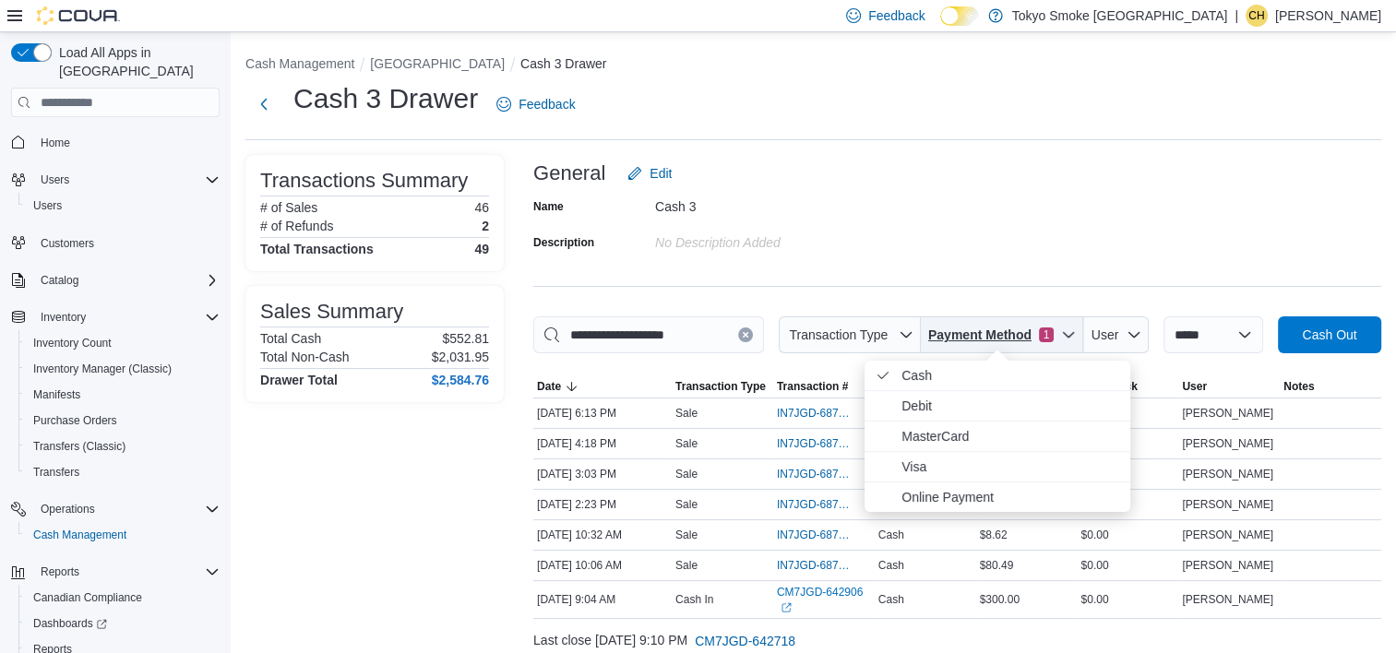
click at [991, 315] on div "**********" at bounding box center [957, 427] width 848 height 545
click at [963, 371] on span "Cash . Checked option." at bounding box center [1010, 375] width 218 height 22
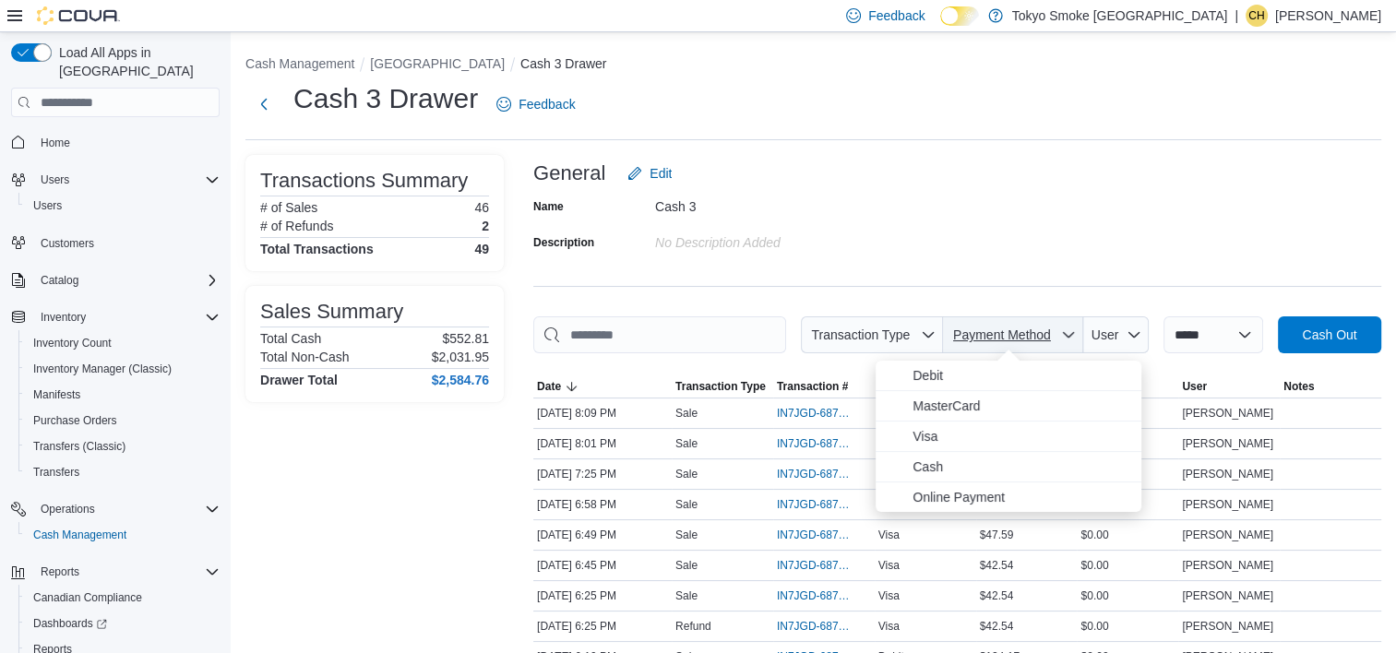
click at [964, 342] on span "Payment Method" at bounding box center [1001, 335] width 103 height 18
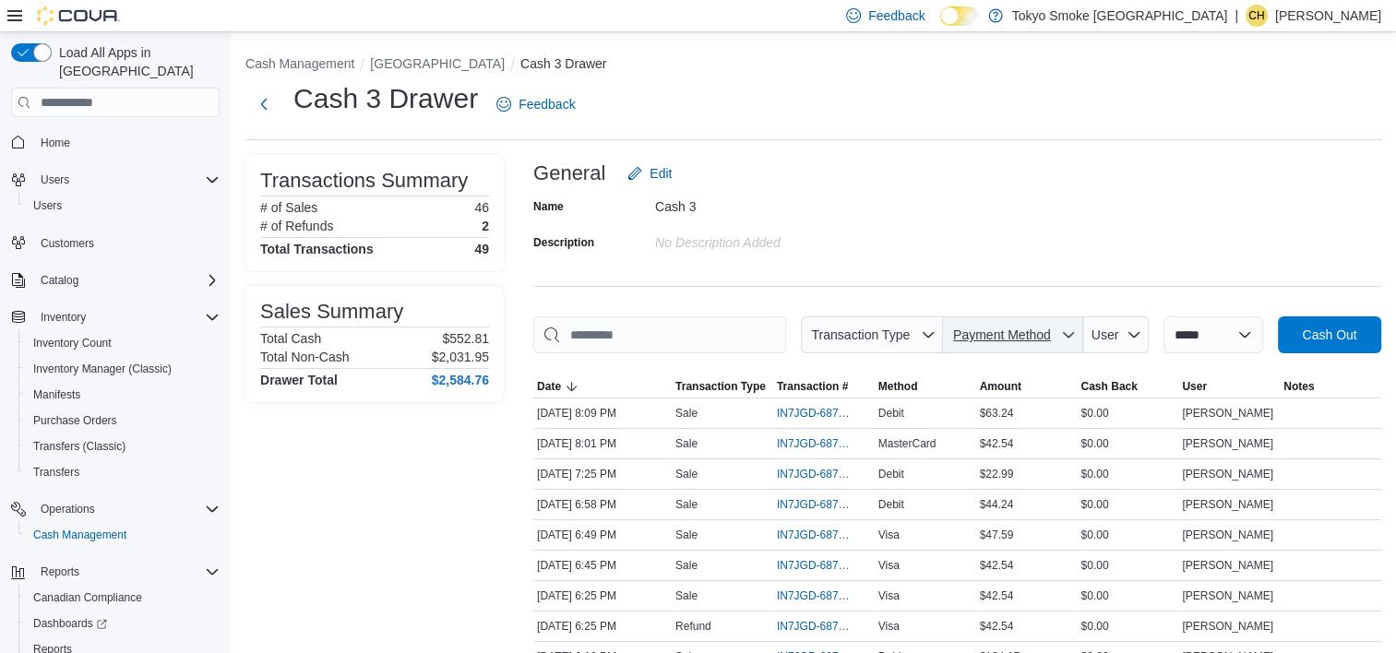
click at [988, 319] on span "Payment Method" at bounding box center [1012, 334] width 125 height 37
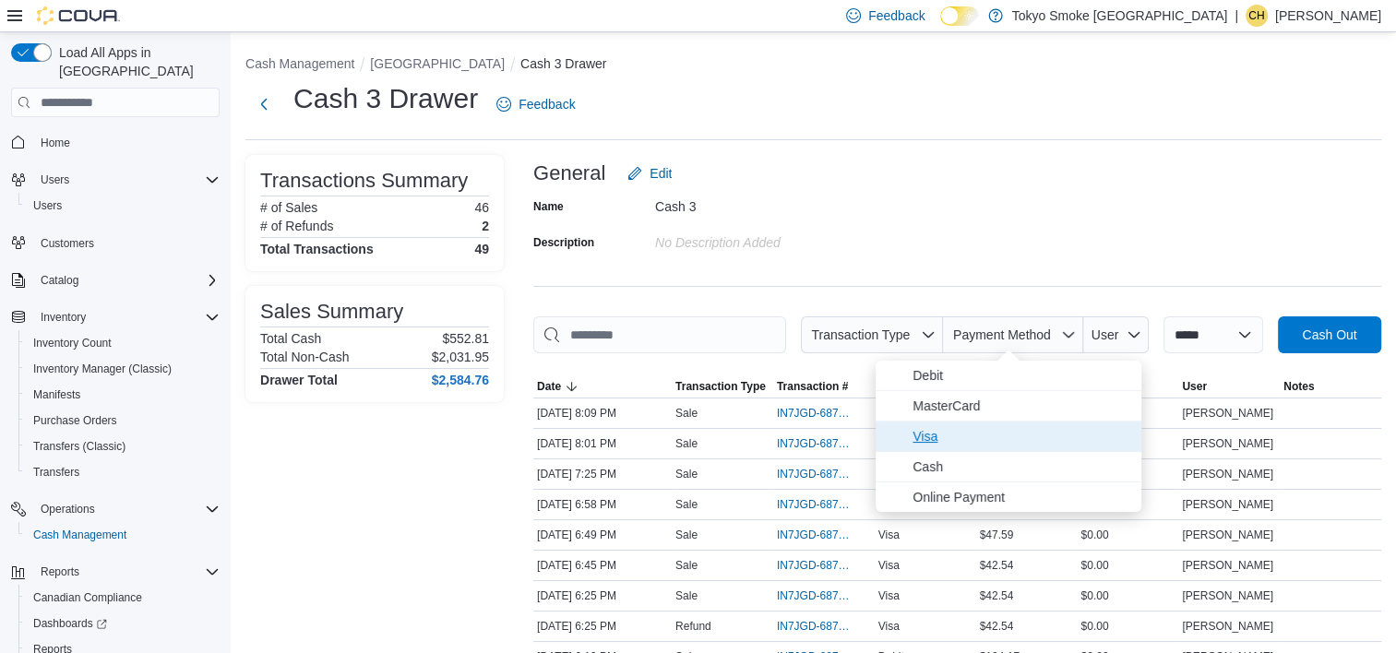
click at [975, 433] on span "Visa" at bounding box center [1021, 436] width 218 height 22
type input "**********"
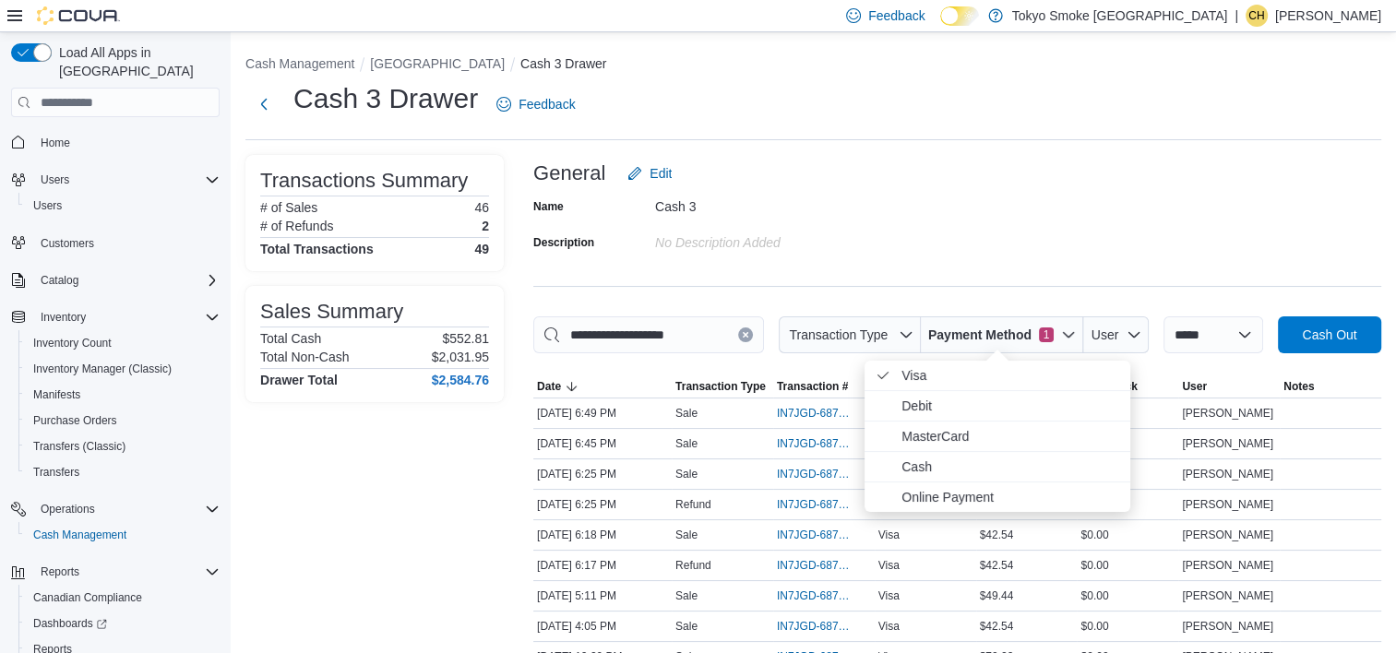
click at [1011, 268] on div "**********" at bounding box center [957, 485] width 848 height 660
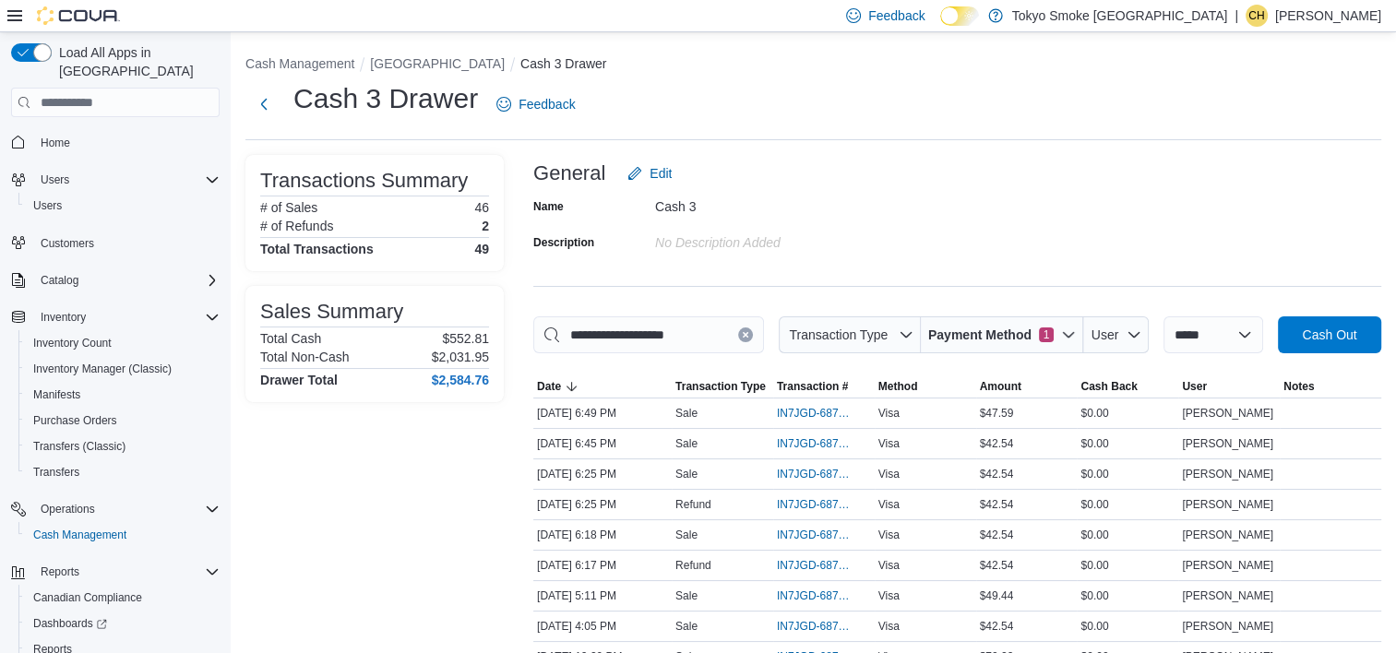
click at [1012, 266] on div "**********" at bounding box center [957, 485] width 848 height 660
click at [1018, 347] on span "Payment Method 1" at bounding box center [1002, 334] width 148 height 37
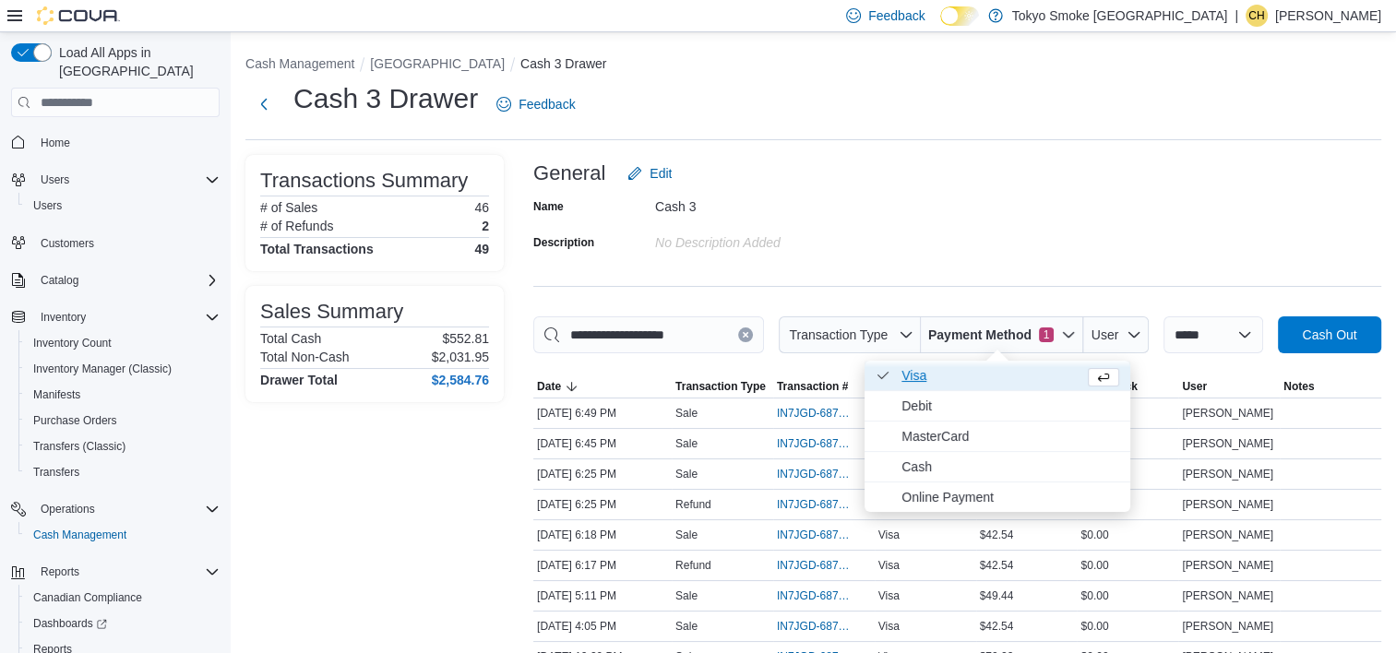
click at [996, 371] on span "Visa . Checked option." at bounding box center [988, 375] width 175 height 22
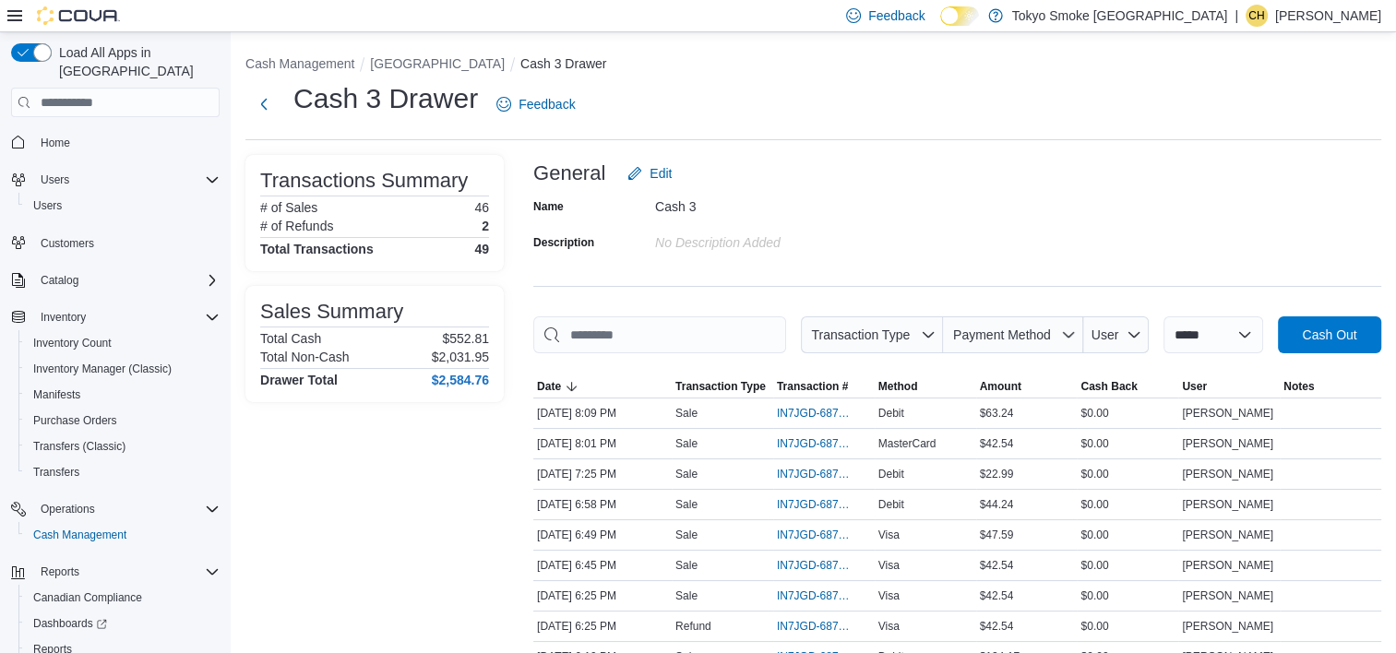
click at [957, 208] on div "Name Cash 3 Description No Description added" at bounding box center [957, 224] width 848 height 65
click at [975, 339] on span "Payment Method" at bounding box center [1002, 334] width 98 height 15
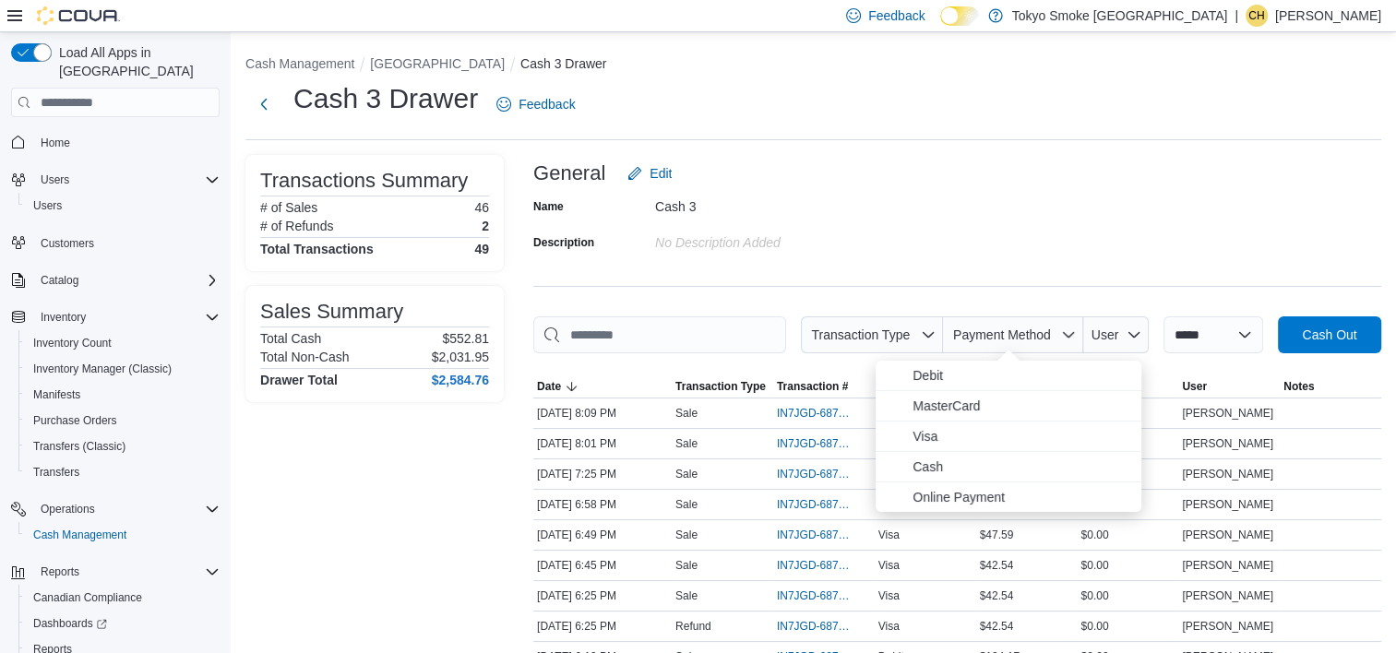
click at [970, 375] on span "Debit" at bounding box center [1021, 375] width 218 height 22
type input "**********"
click at [1019, 154] on div "**********" at bounding box center [813, 659] width 1165 height 1254
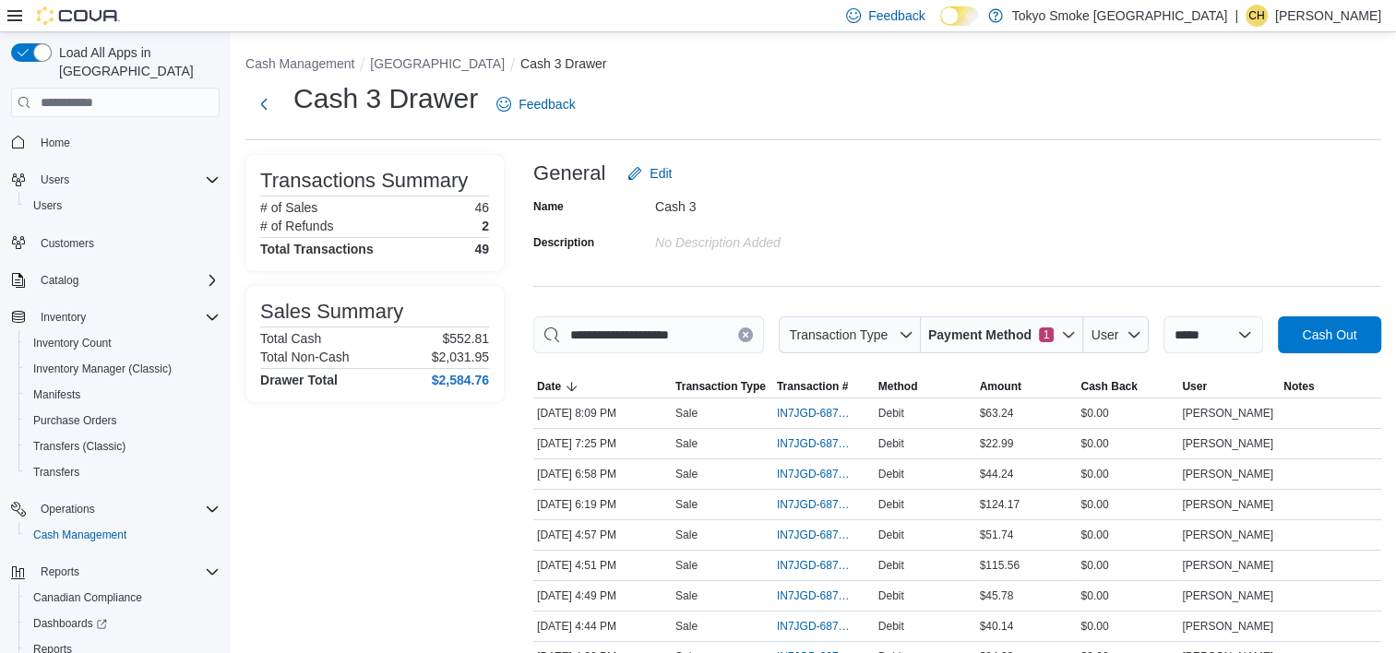
click at [1158, 96] on div "Cash 3 Drawer Feedback" at bounding box center [813, 104] width 1136 height 48
click at [1124, 106] on div "Cash 2 Drawer Feedback" at bounding box center [813, 104] width 1136 height 48
click at [1029, 185] on div "General Edit" at bounding box center [957, 173] width 848 height 37
click at [1063, 159] on div "General Edit" at bounding box center [957, 173] width 848 height 37
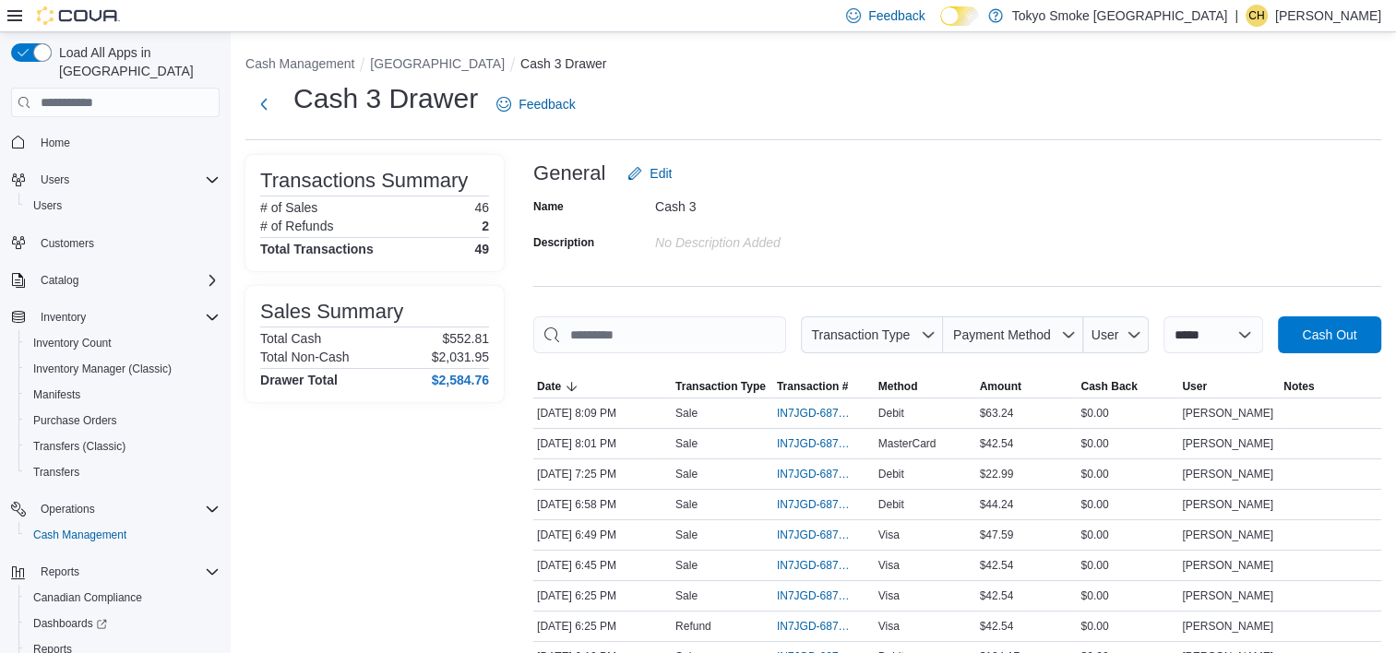
click at [1062, 184] on div "General Edit" at bounding box center [957, 173] width 848 height 37
drag, startPoint x: 948, startPoint y: 184, endPoint x: 886, endPoint y: 202, distance: 65.1
click at [886, 202] on form "General Edit Name Cash 3 Description No Description added" at bounding box center [957, 205] width 848 height 101
click at [838, 117] on div "Cash 3 Drawer Feedback" at bounding box center [813, 104] width 1136 height 48
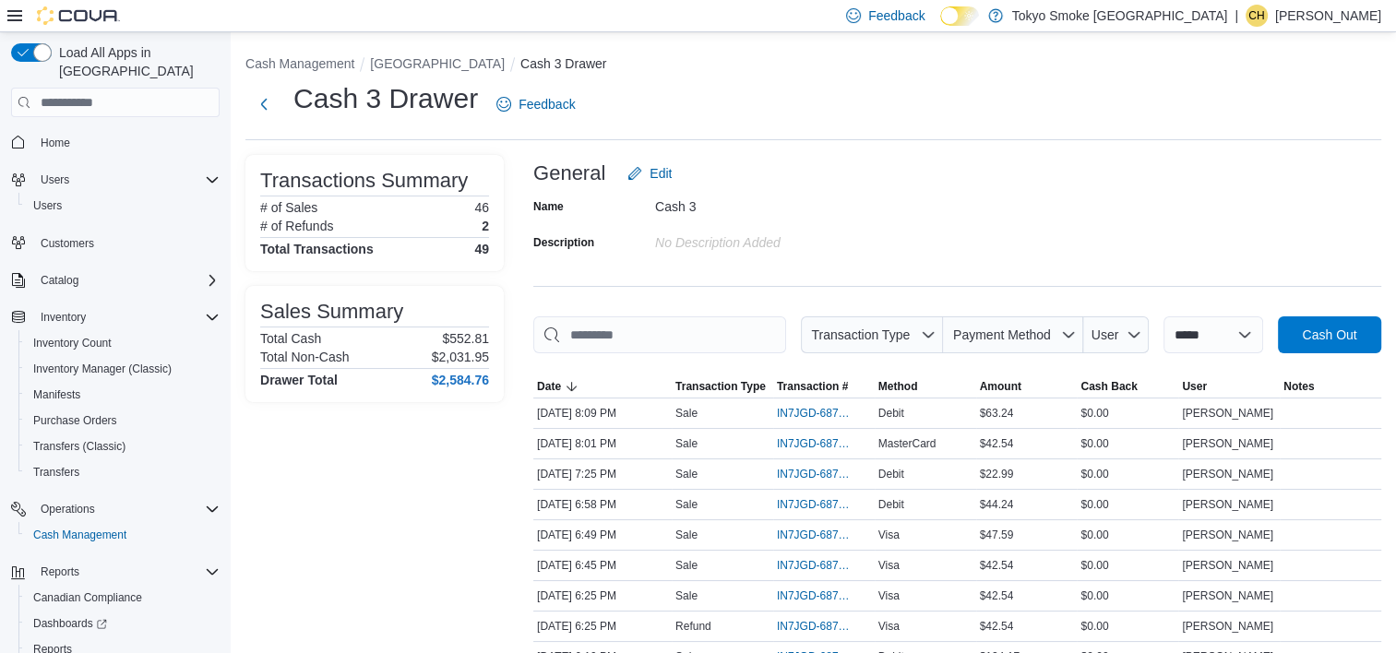
drag, startPoint x: 823, startPoint y: 124, endPoint x: 691, endPoint y: 141, distance: 133.1
click at [810, 128] on div "Cash 3 Drawer Feedback" at bounding box center [813, 104] width 1136 height 48
click at [760, 133] on div "Cash 3 Drawer Feedback" at bounding box center [813, 110] width 1136 height 60
drag, startPoint x: 719, startPoint y: 87, endPoint x: 810, endPoint y: 107, distance: 92.6
click at [815, 105] on div "Cash 3 Drawer Feedback" at bounding box center [813, 104] width 1136 height 48
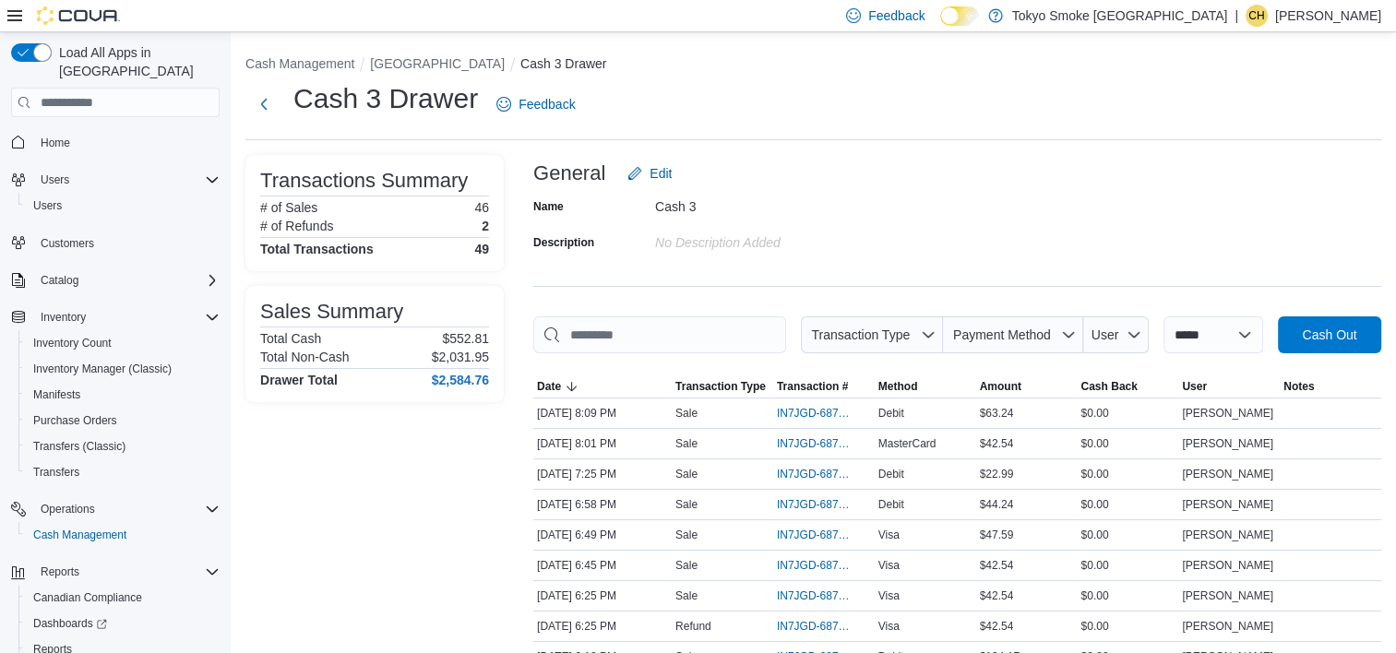
drag, startPoint x: 746, startPoint y: 100, endPoint x: 602, endPoint y: 113, distance: 144.6
click at [603, 113] on div "Cash 3 Drawer Feedback" at bounding box center [813, 104] width 1136 height 48
click at [590, 107] on div "Cash 3 Drawer Feedback" at bounding box center [813, 104] width 1136 height 48
click at [347, 99] on h1 "Cash 3 Drawer" at bounding box center [385, 98] width 184 height 37
click at [917, 75] on ol "Cash Management Mount Pearl Commonwealth Cash 3 Drawer" at bounding box center [813, 65] width 1136 height 22
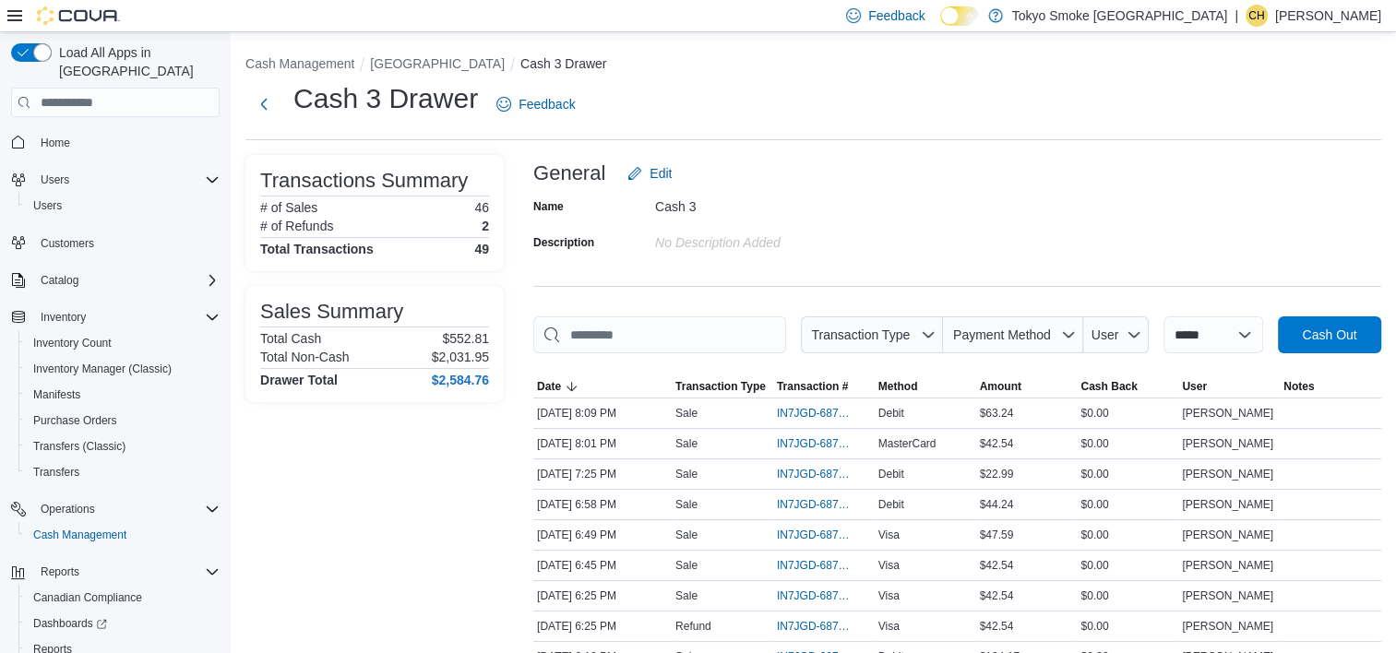
click at [1041, 203] on div "Name Cash 3 Description No Description added" at bounding box center [957, 224] width 848 height 65
click at [987, 189] on div "General Edit" at bounding box center [957, 173] width 848 height 37
